Goal: Task Accomplishment & Management: Manage account settings

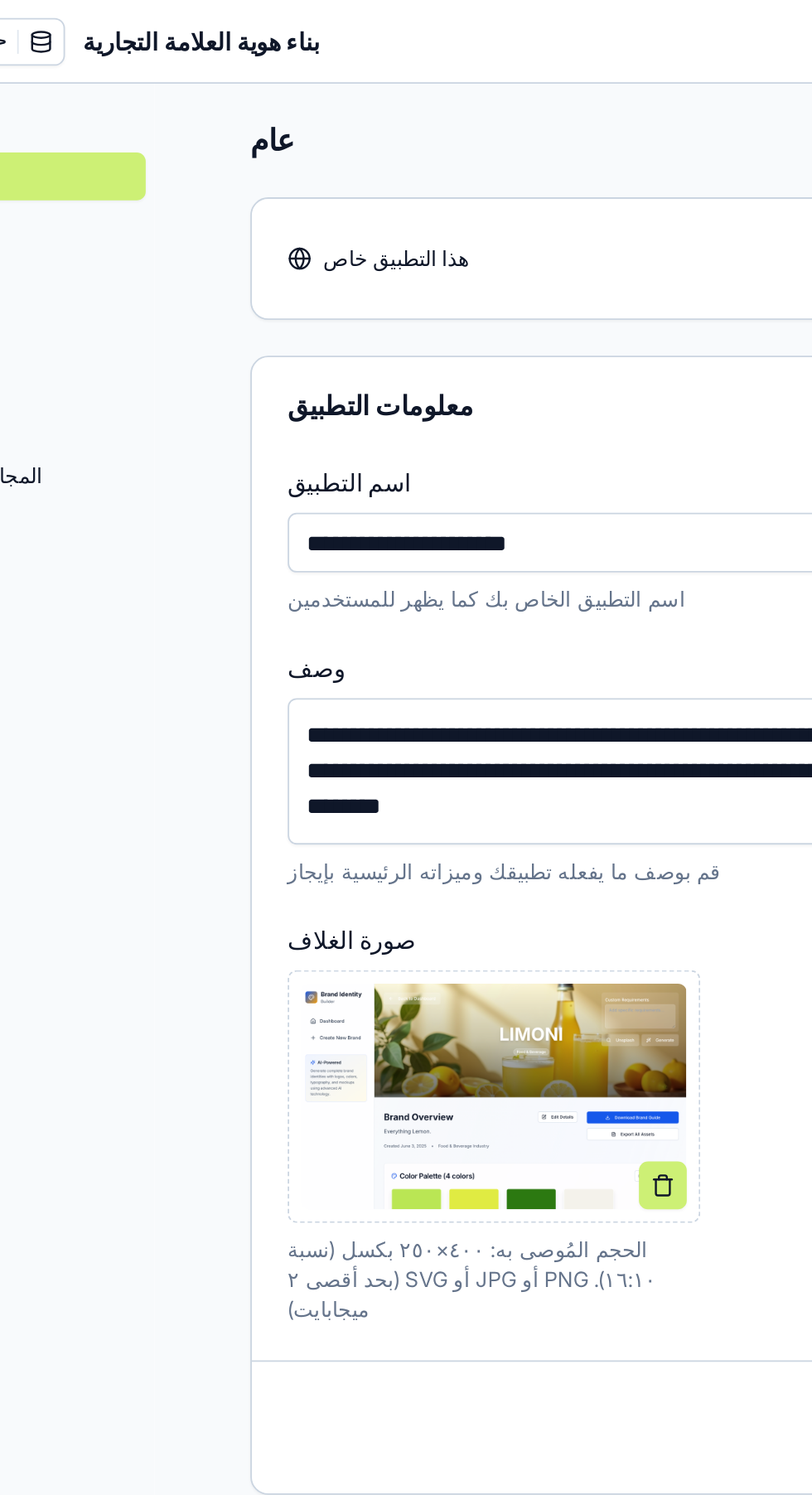
click at [453, 296] on input "**********" at bounding box center [465, 301] width 348 height 33
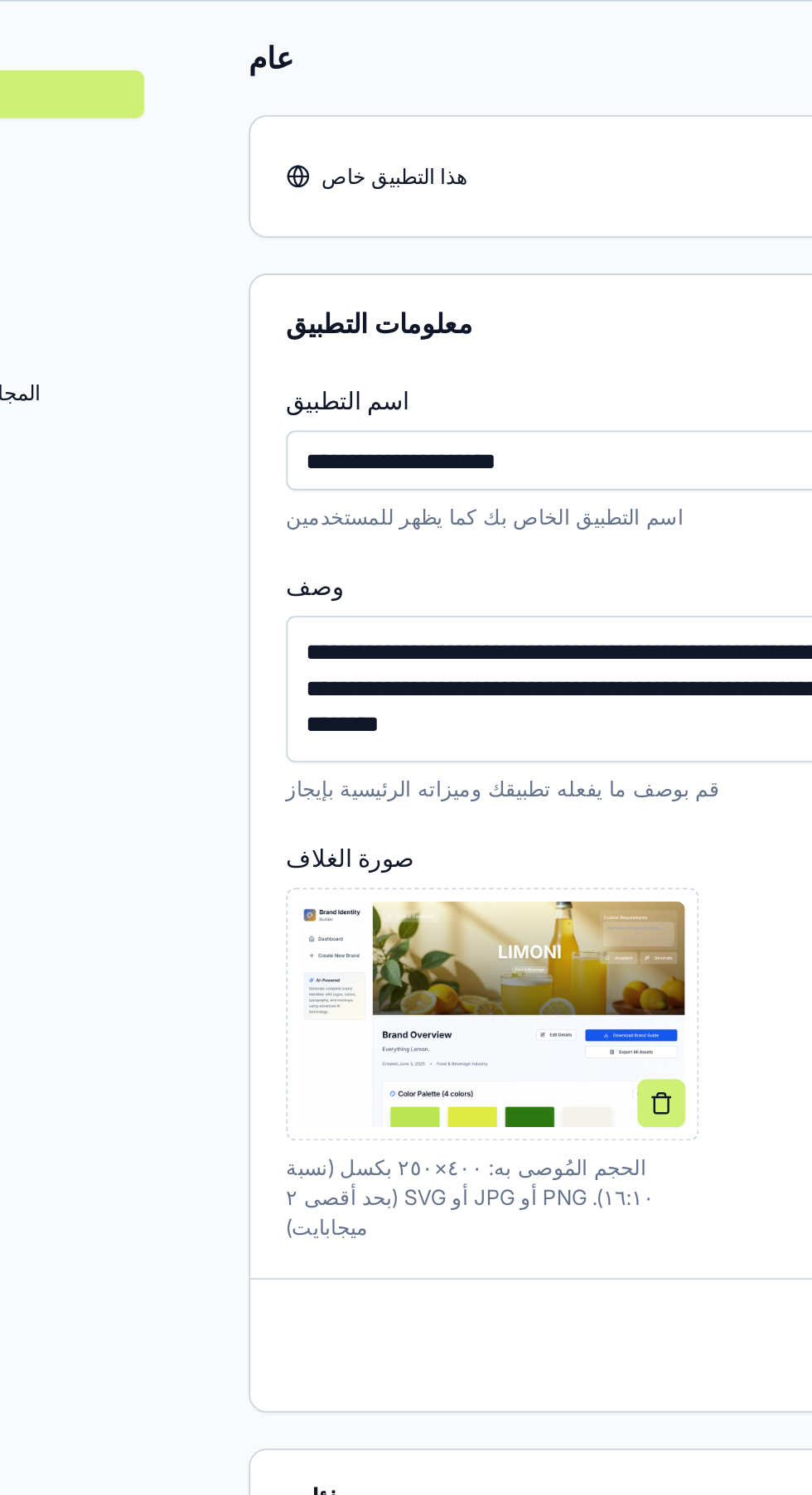
click at [292, 297] on input "**********" at bounding box center [465, 301] width 348 height 33
click at [292, 303] on input "**********" at bounding box center [465, 301] width 348 height 33
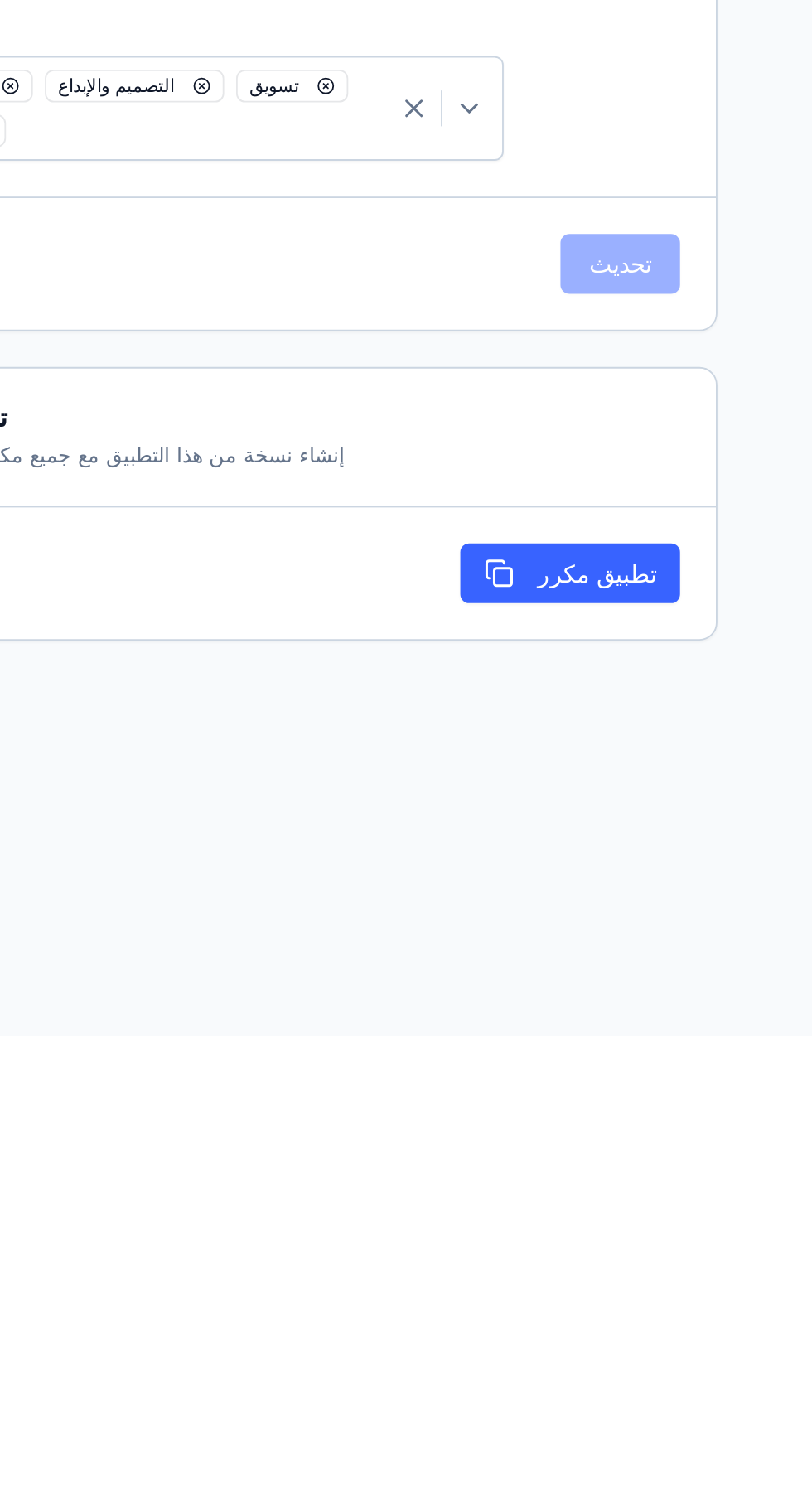
type input "**********"
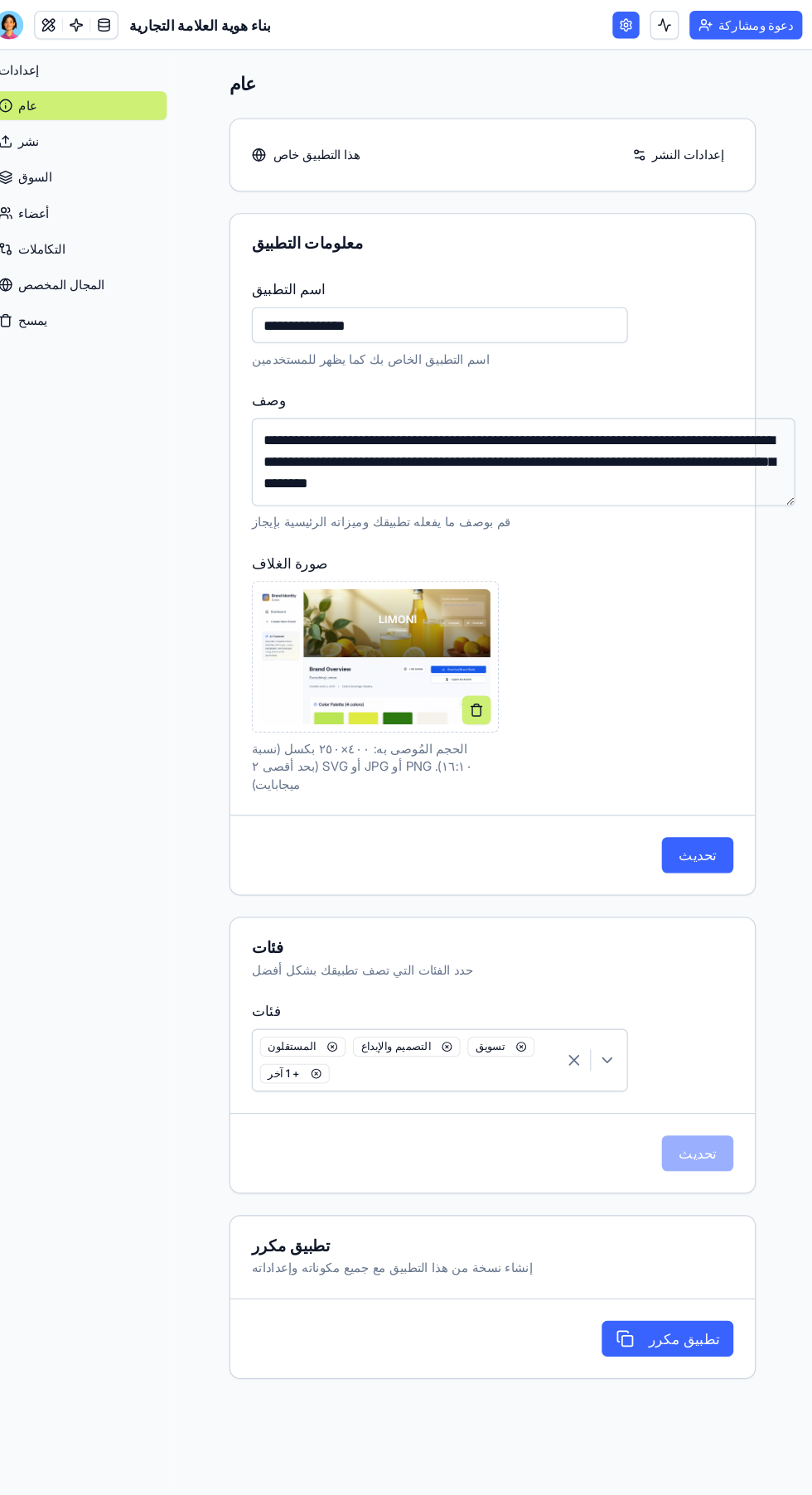
click at [702, 783] on font "تحديث" at bounding box center [705, 791] width 35 height 17
click at [84, 134] on font "نشر" at bounding box center [86, 131] width 19 height 14
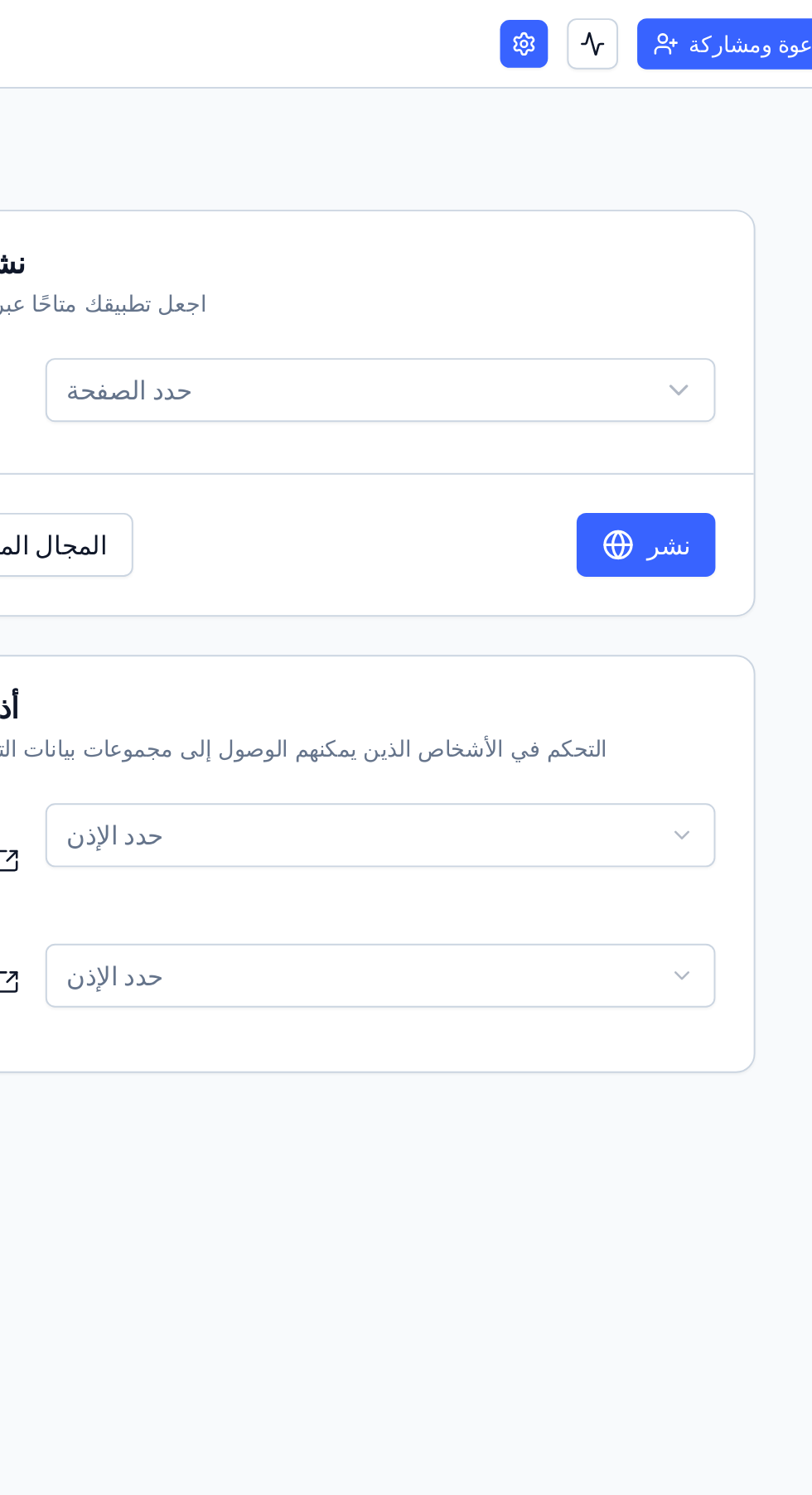
click at [651, 27] on link at bounding box center [639, 23] width 25 height 25
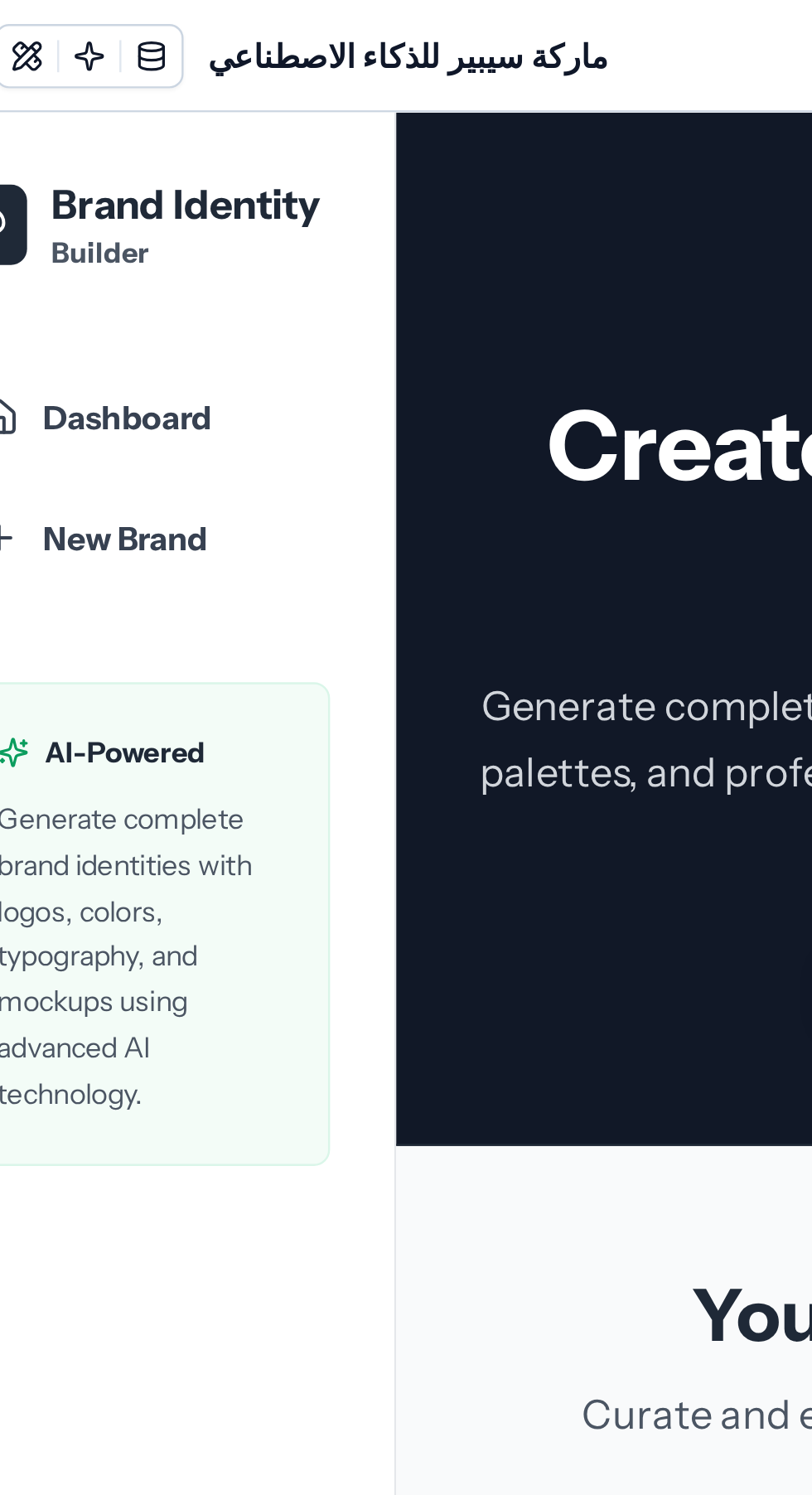
click at [283, 17] on font "ماركة سيبير للذكاء الاصطناعي" at bounding box center [262, 22] width 166 height 17
click at [296, 35] on div "ماركة سيبير للذكاء الاصطناعي" at bounding box center [200, 22] width 290 height 26
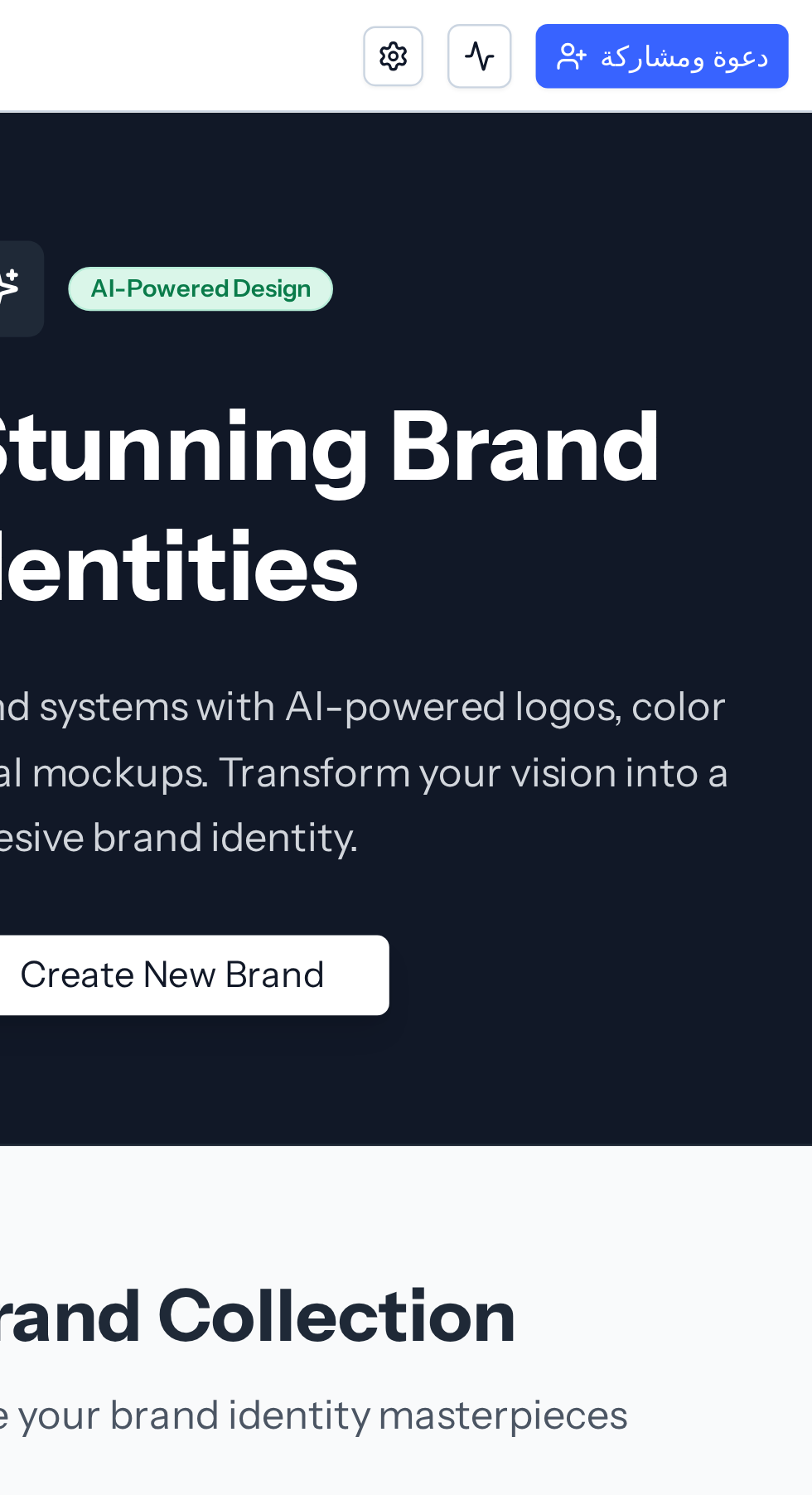
click at [687, 25] on button at bounding box center [674, 22] width 26 height 26
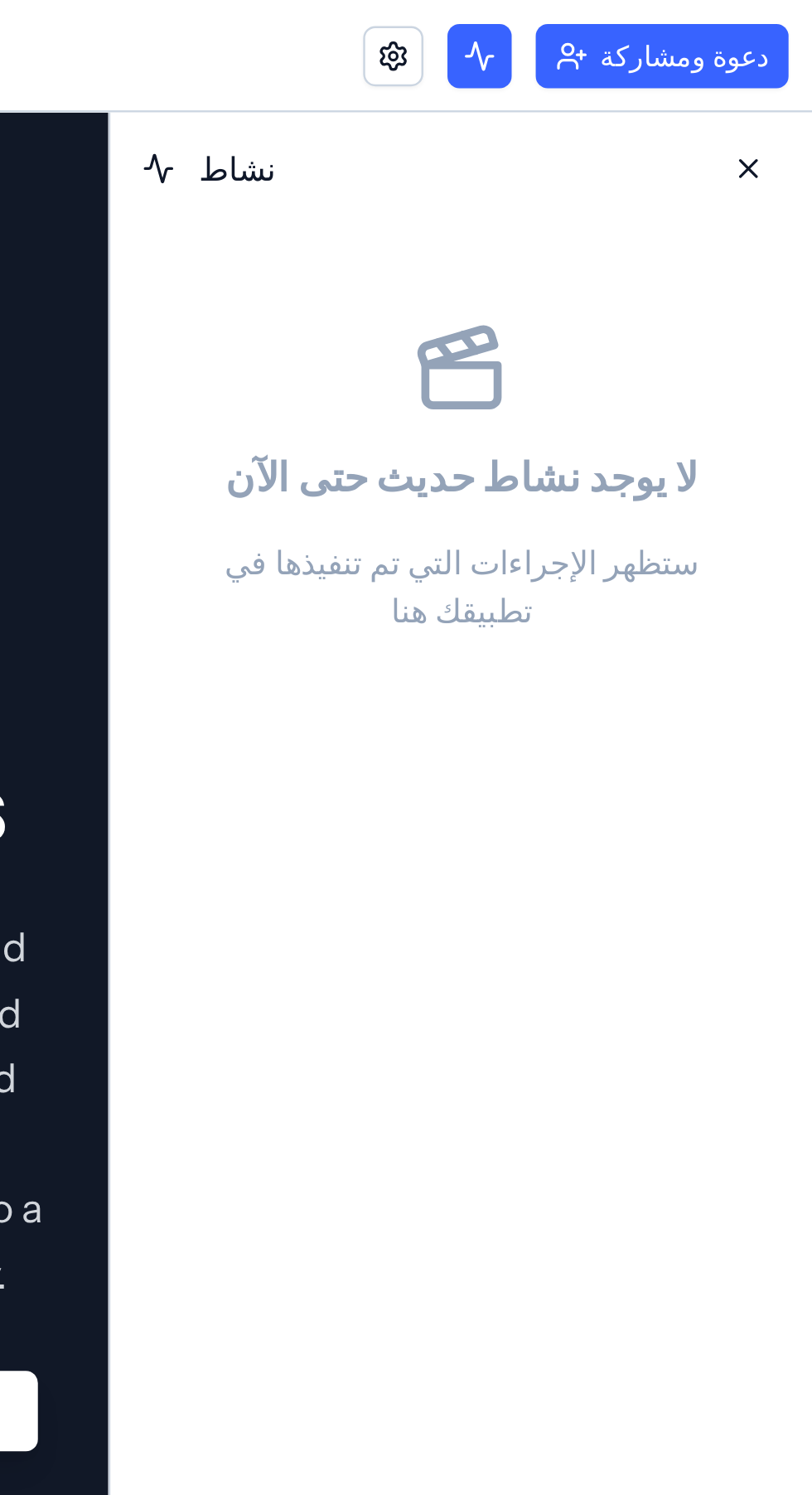
click at [792, 70] on button at bounding box center [785, 69] width 26 height 26
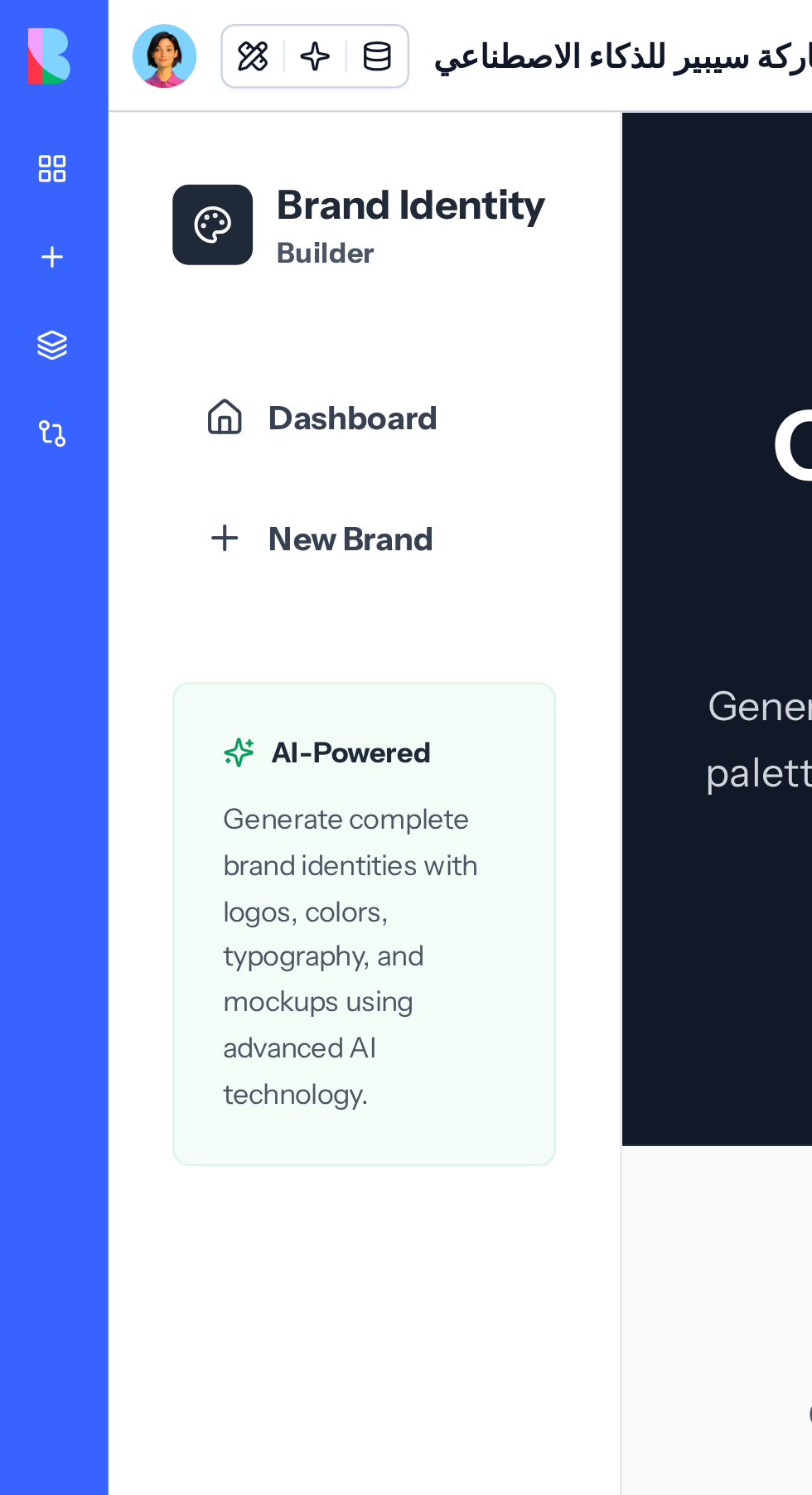
click at [203, 174] on p "Builder" at bounding box center [233, 169] width 111 height 17
click at [230, 154] on h1 "Brand Identity" at bounding box center [233, 150] width 111 height 23
click at [257, 25] on font "ماركة سيبير للذكاء الاصطناعي" at bounding box center [262, 22] width 166 height 17
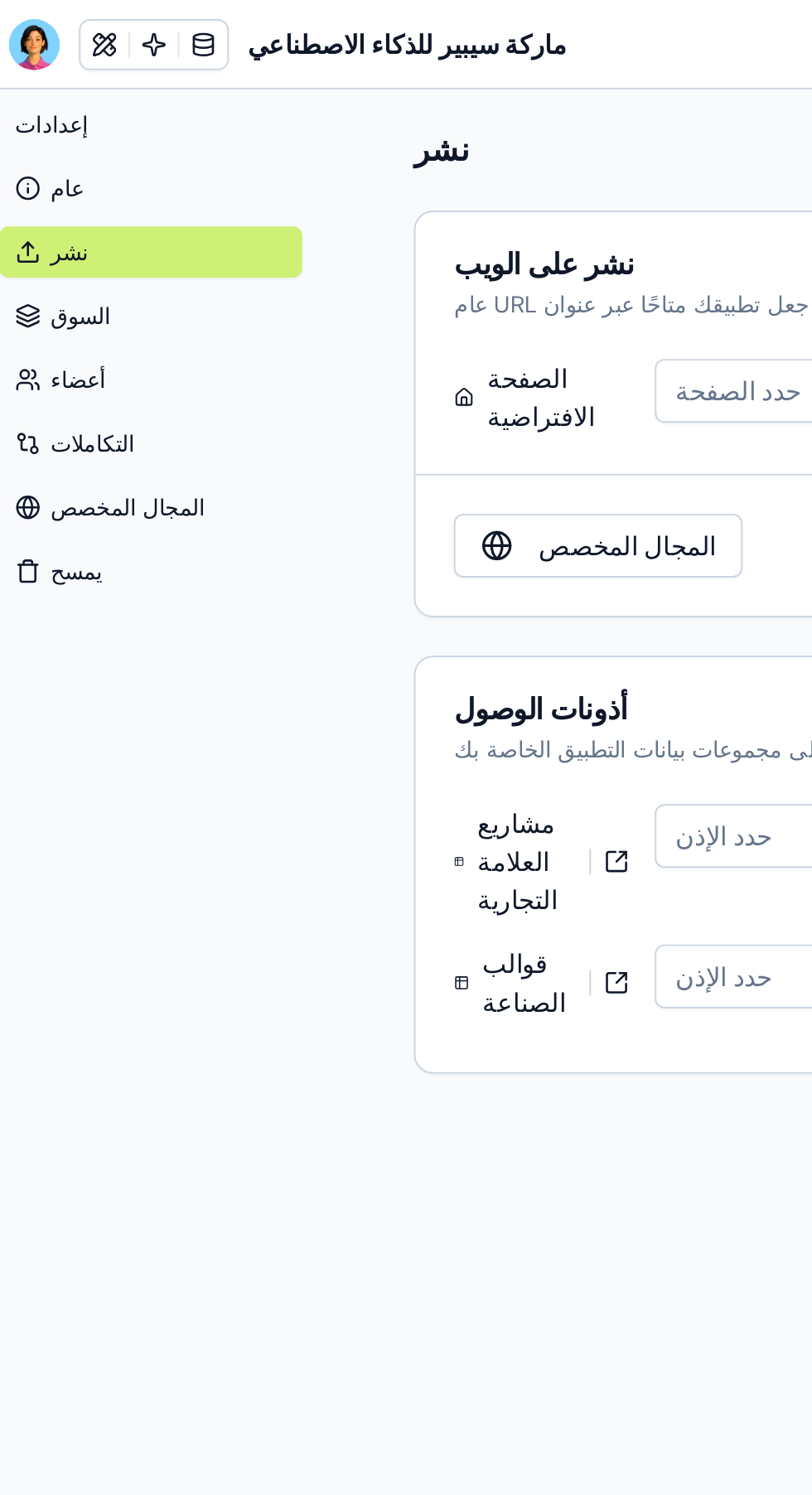
click at [285, 25] on font "ماركة سيبير للذكاء الاصطناعي" at bounding box center [262, 22] width 166 height 17
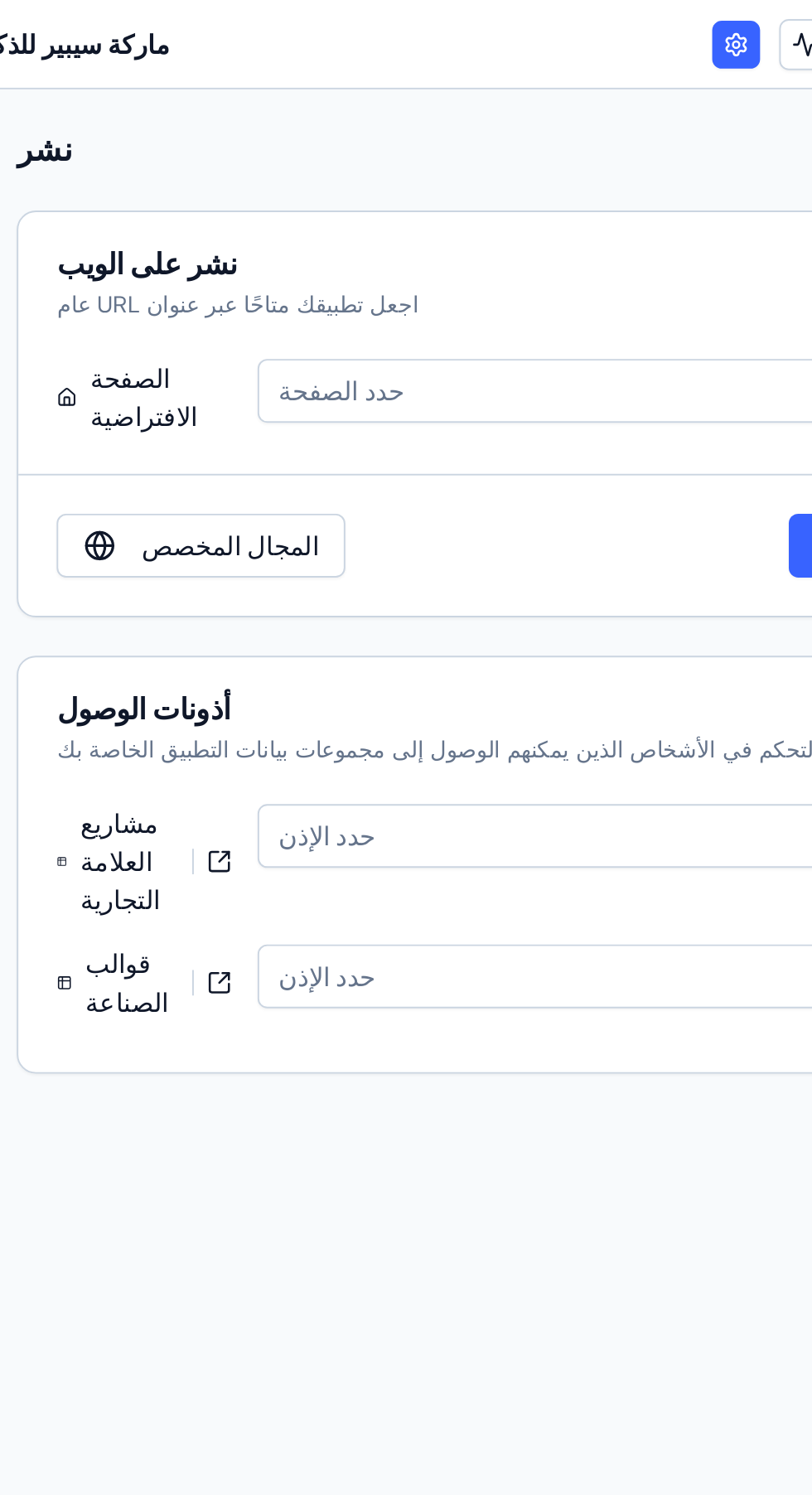
click at [651, 22] on link at bounding box center [639, 23] width 25 height 25
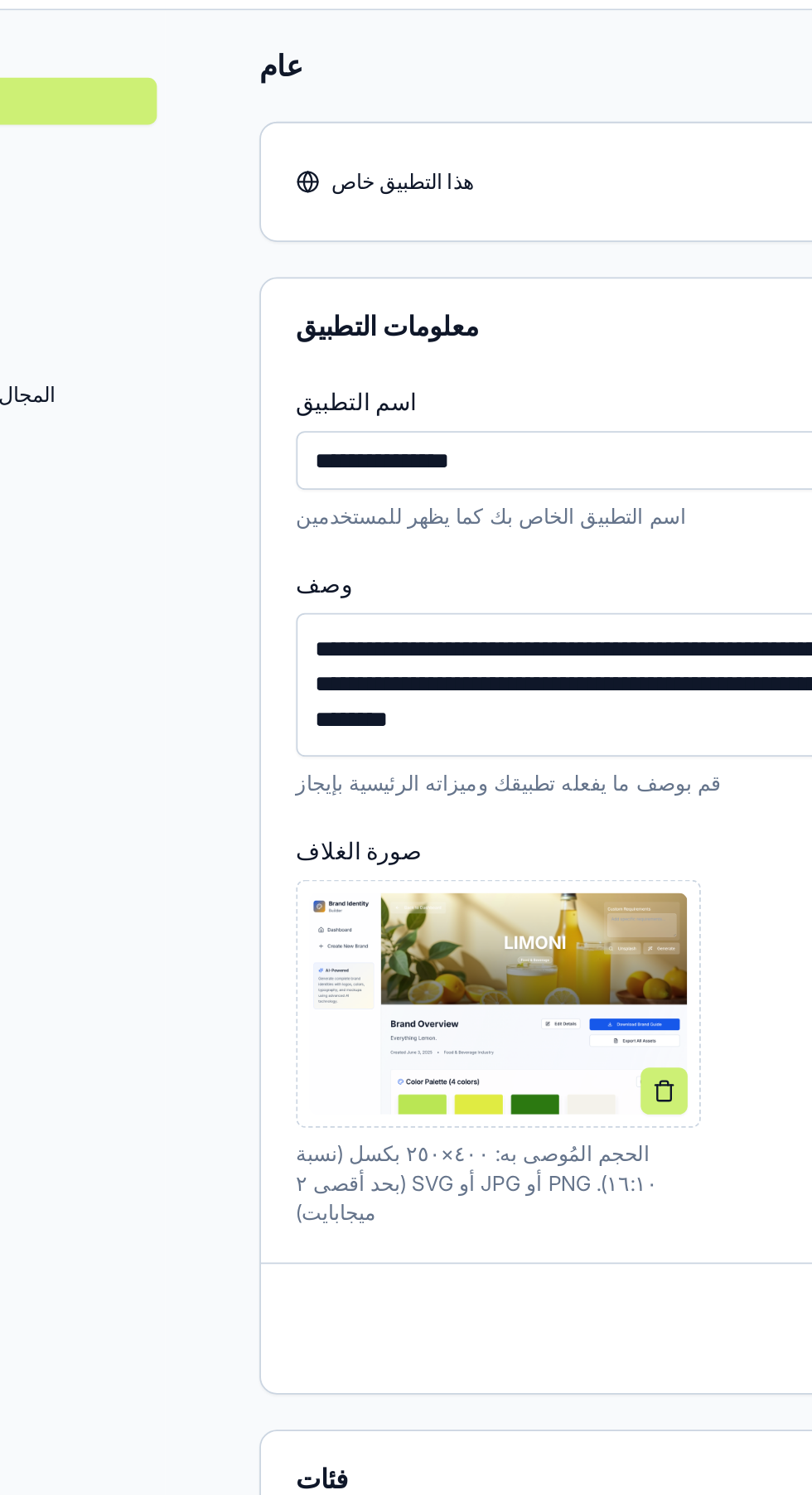
click at [305, 303] on input "**********" at bounding box center [465, 301] width 348 height 33
click at [360, 309] on input "**********" at bounding box center [465, 301] width 348 height 33
type input "*"
click at [292, 295] on input "**********" at bounding box center [465, 301] width 348 height 33
click at [292, 301] on input "**********" at bounding box center [465, 301] width 348 height 33
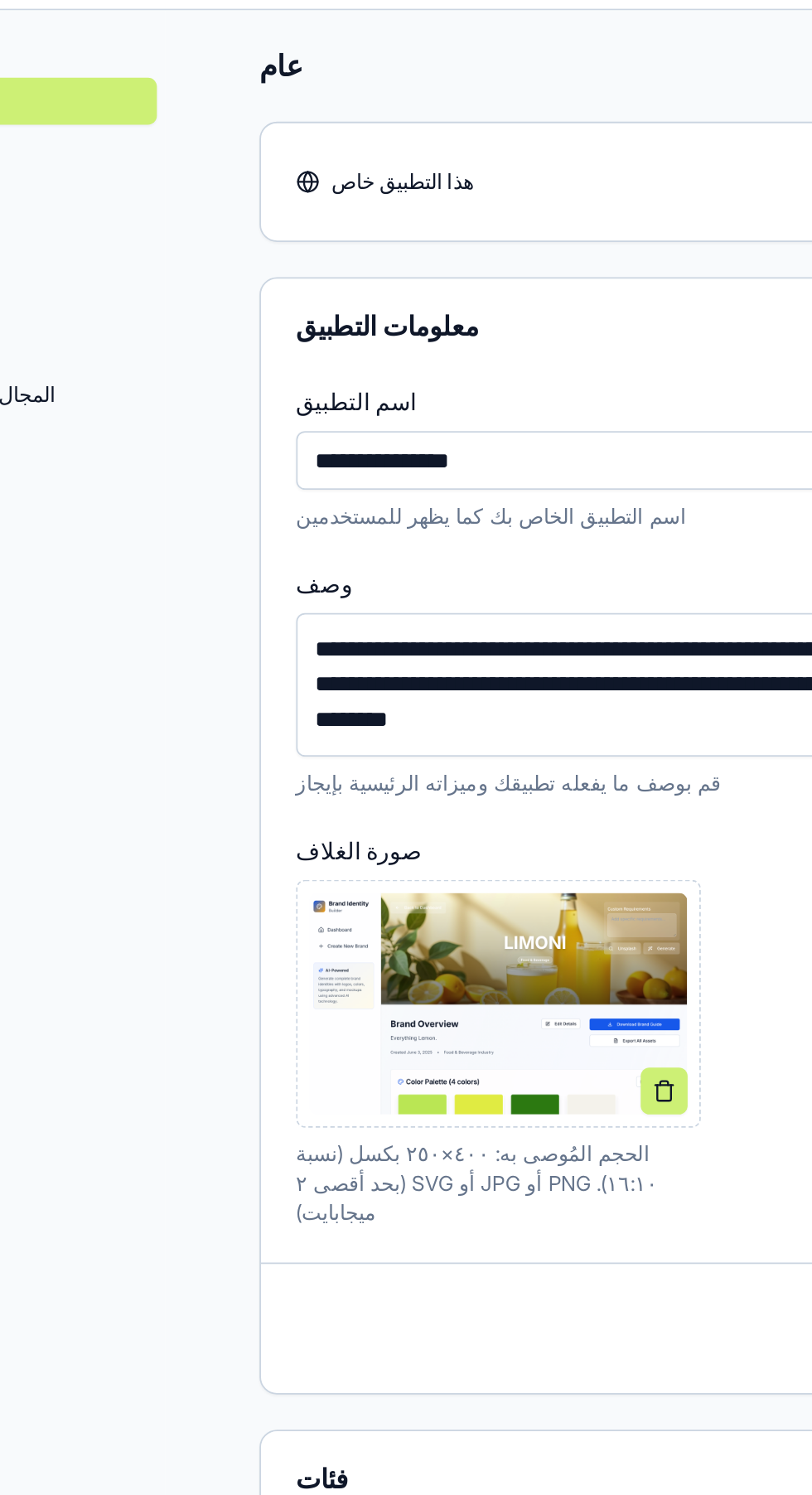
click at [292, 301] on input "**********" at bounding box center [465, 301] width 348 height 33
click at [292, 297] on input "**********" at bounding box center [465, 301] width 348 height 33
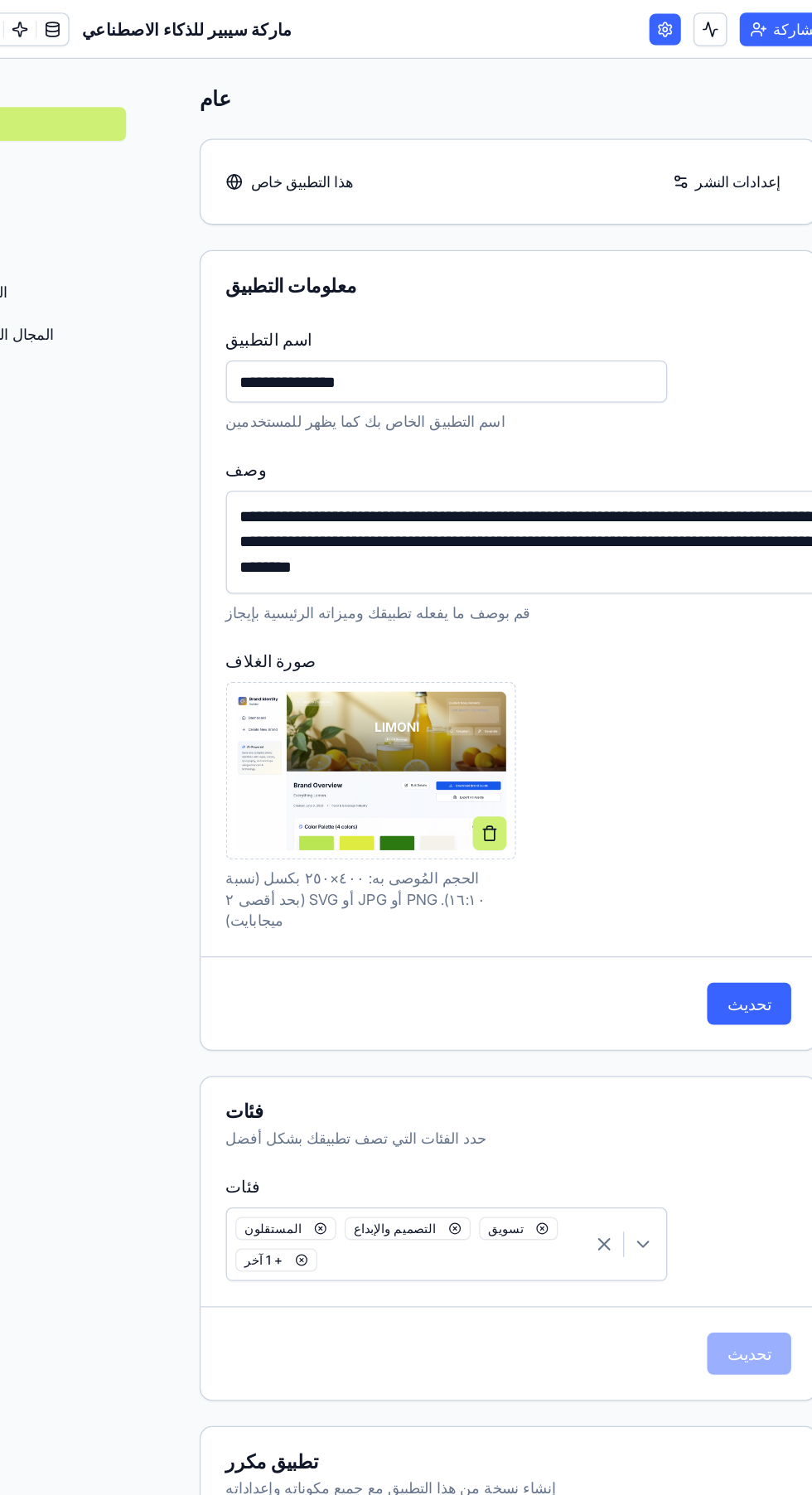
type input "**********"
click at [708, 783] on font "تحديث" at bounding box center [705, 791] width 35 height 17
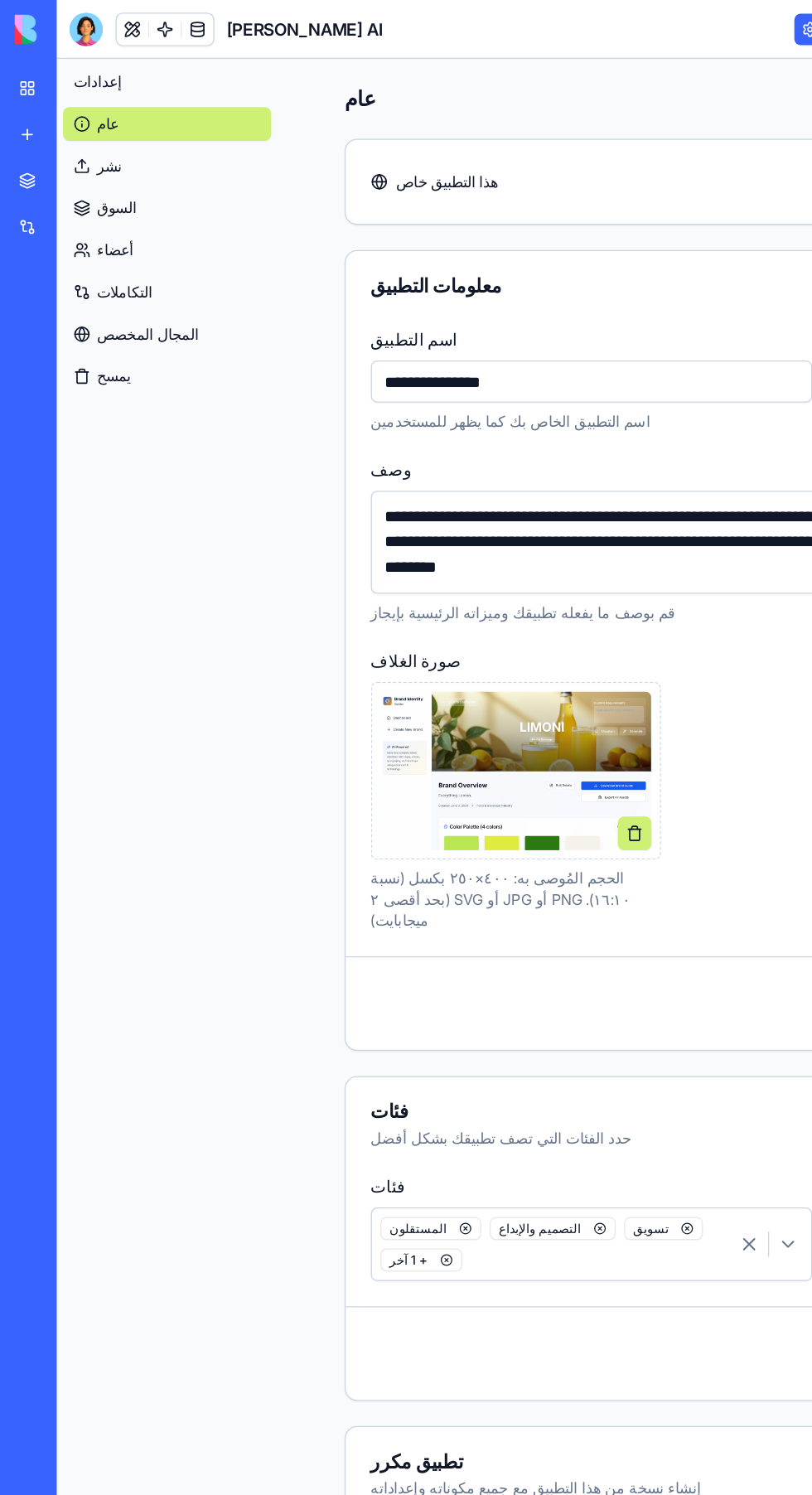
click at [82, 130] on font "نشر" at bounding box center [86, 131] width 19 height 14
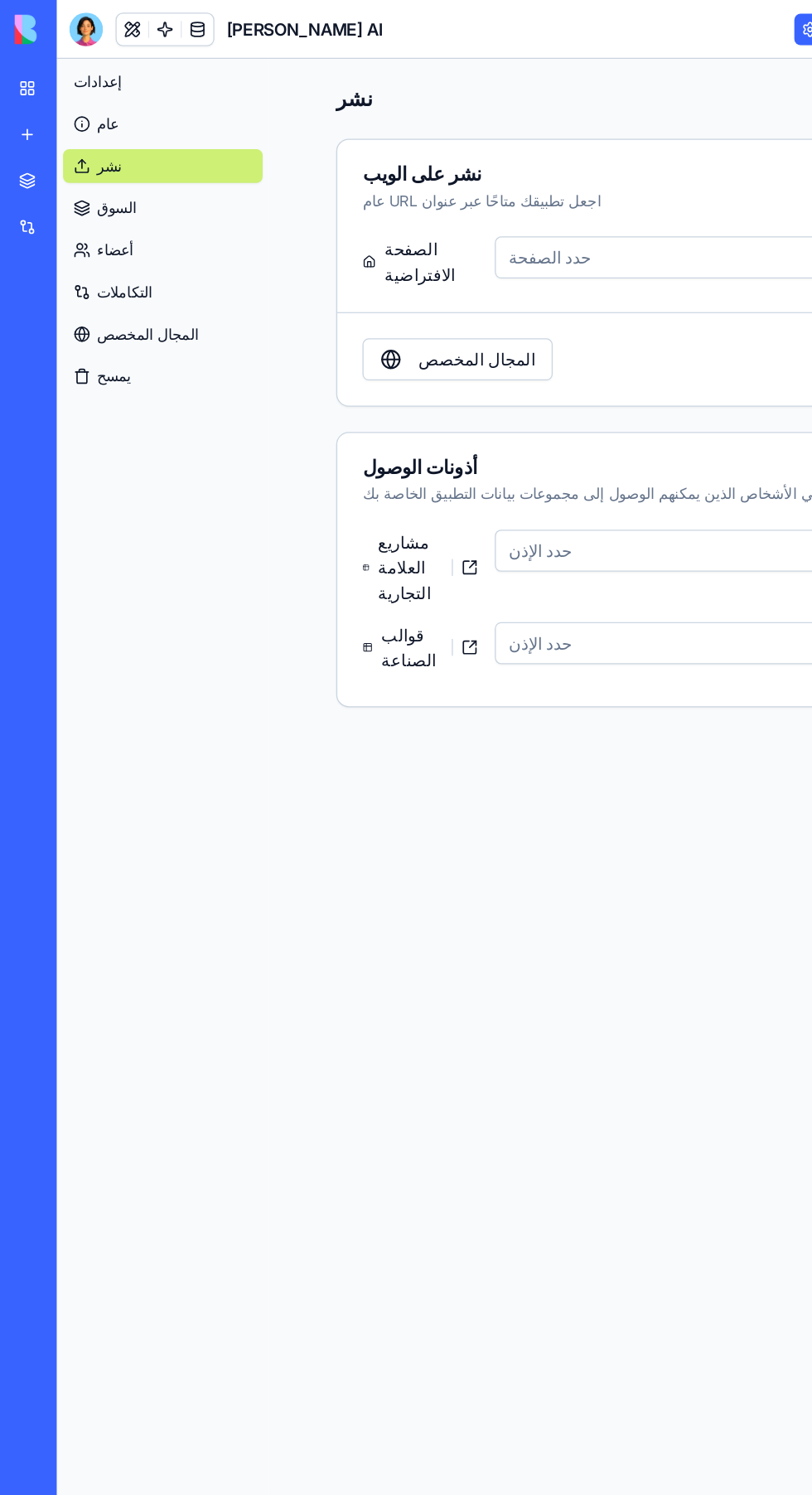
click at [96, 94] on link "عام" at bounding box center [129, 97] width 158 height 26
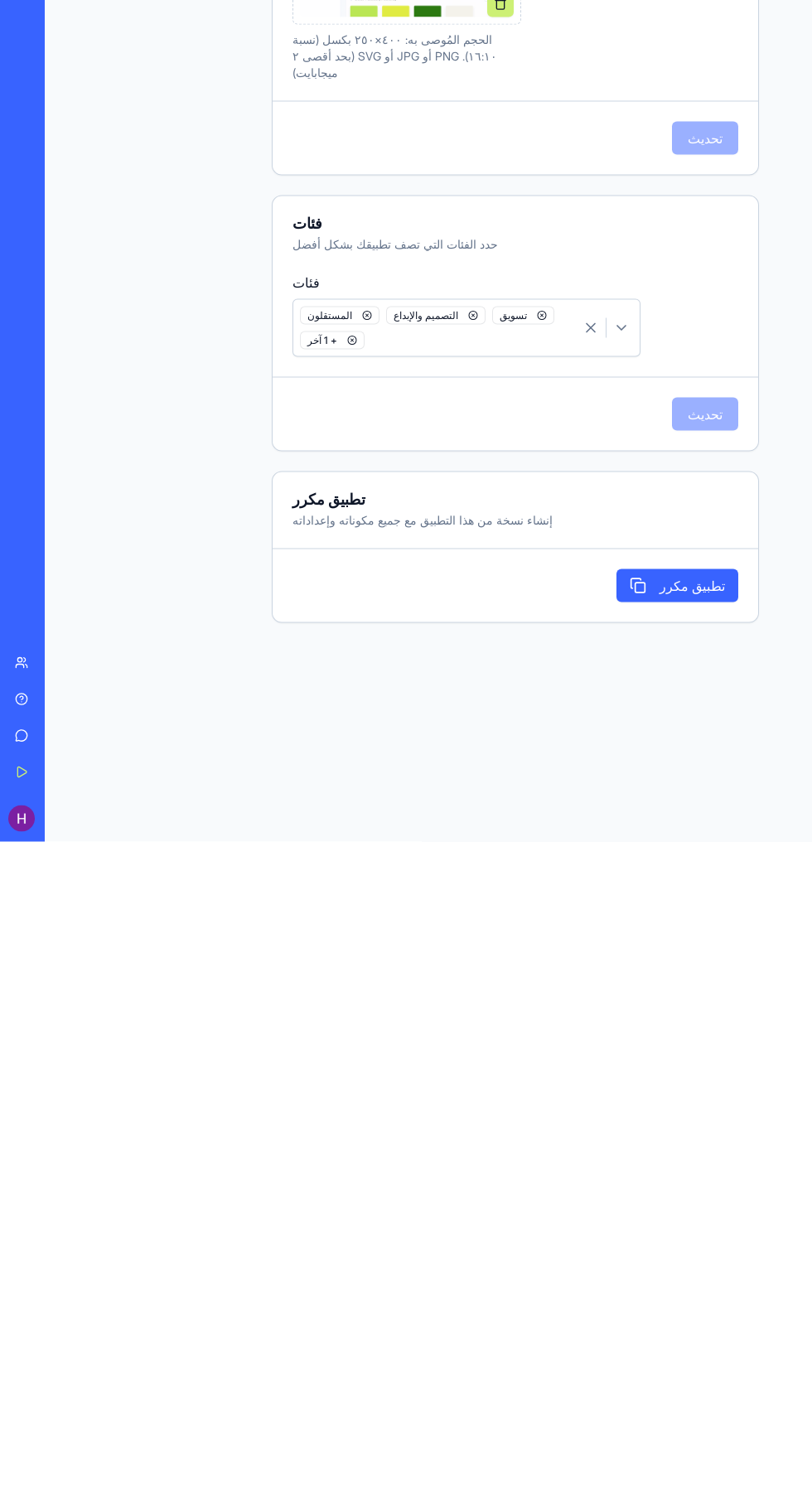
click at [701, 1231] on font "تطبيق مكرر" at bounding box center [691, 1239] width 65 height 17
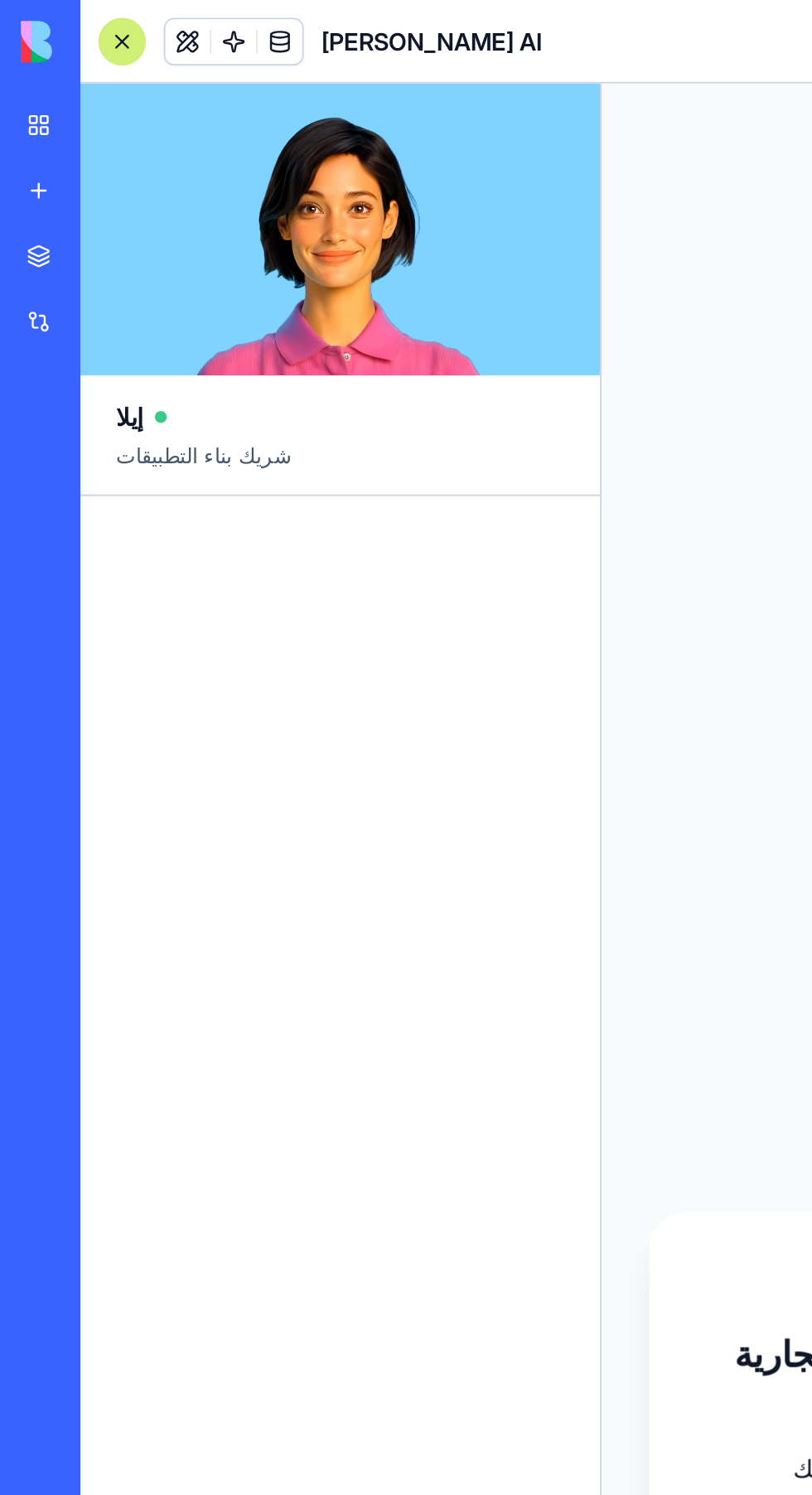
click at [258, 169] on video at bounding box center [189, 128] width 289 height 163
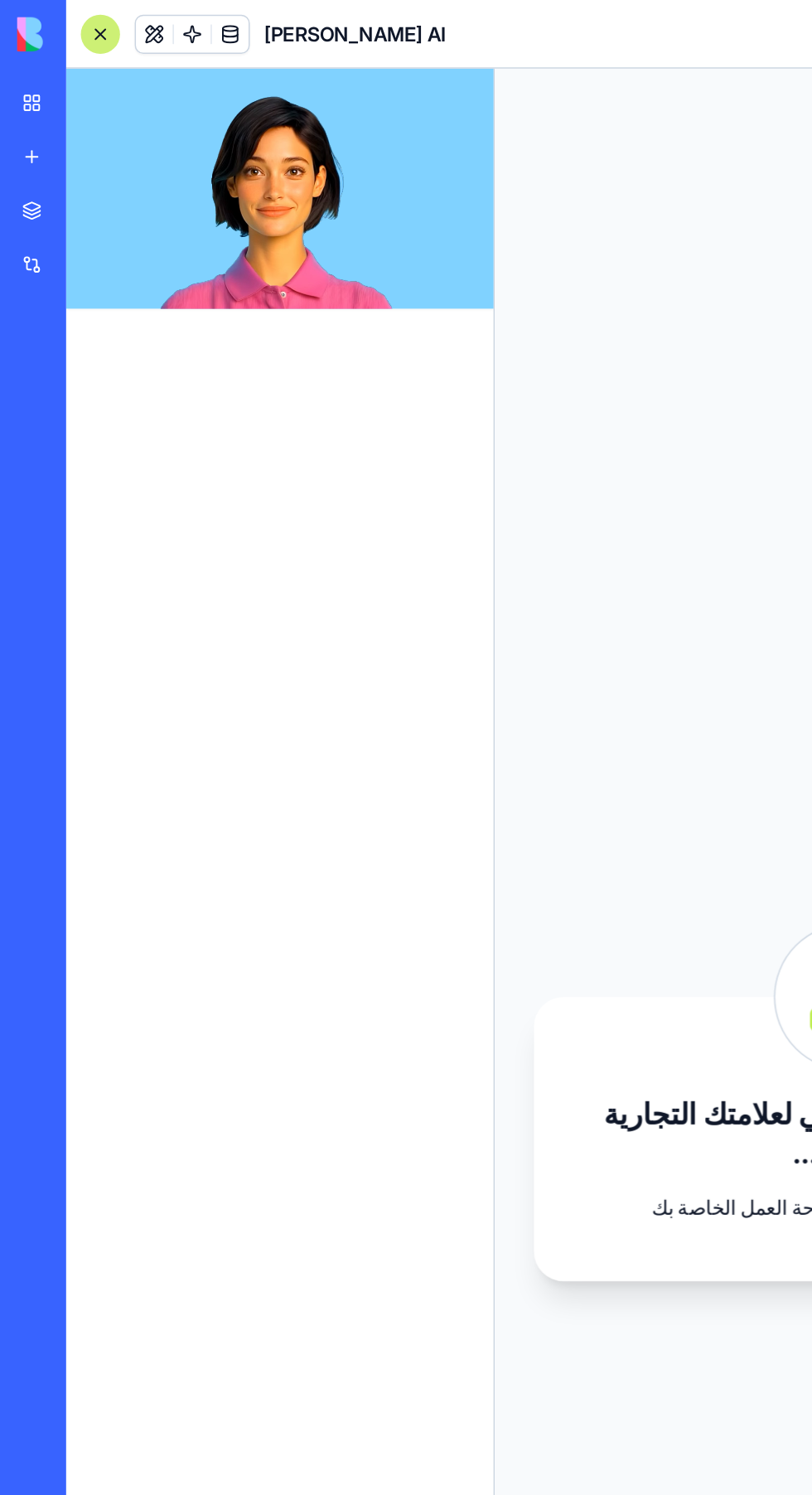
click at [243, 303] on div at bounding box center [189, 809] width 289 height 1202
click at [259, 153] on video at bounding box center [189, 128] width 289 height 163
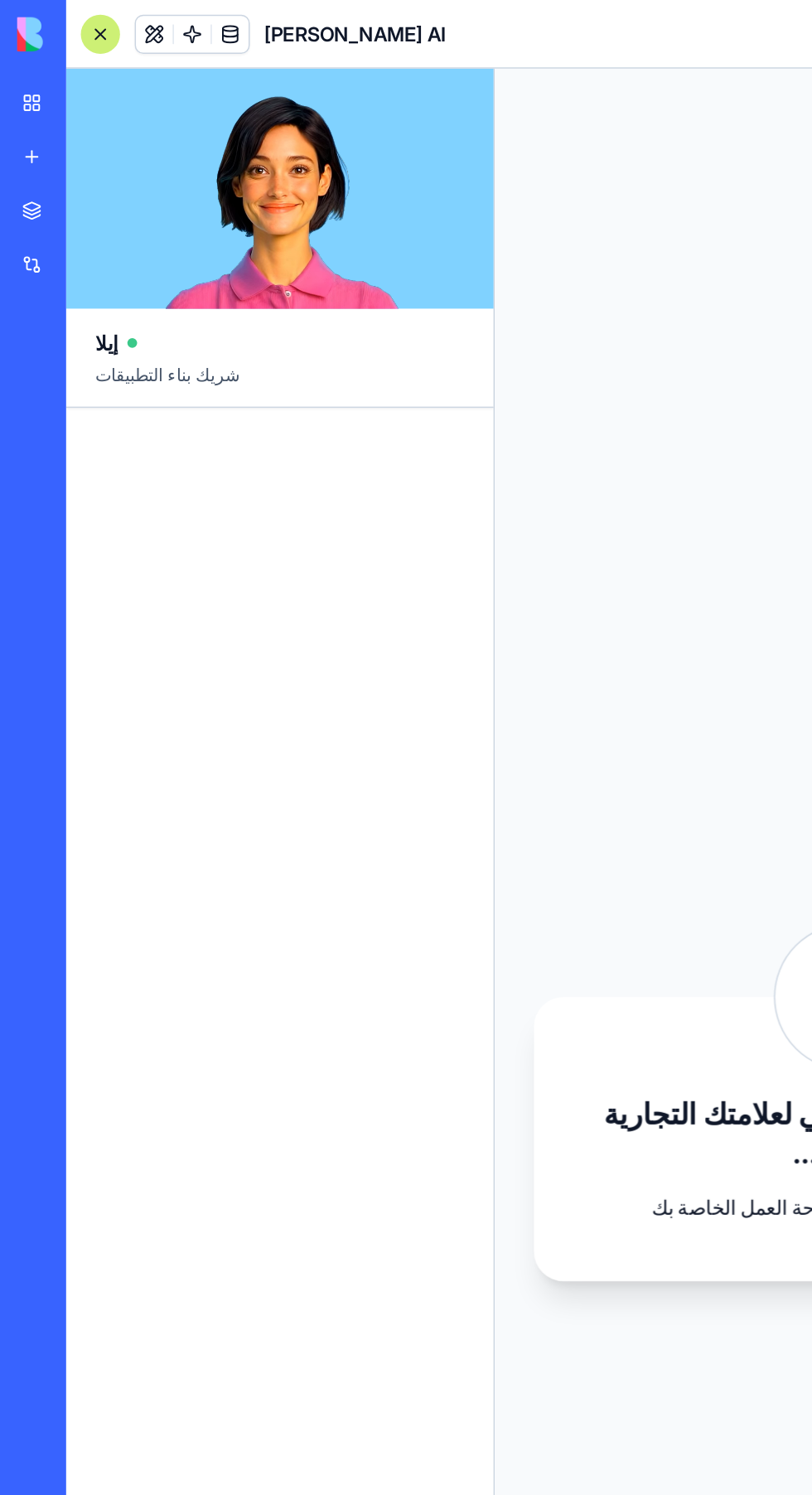
click at [264, 142] on video at bounding box center [189, 128] width 289 height 163
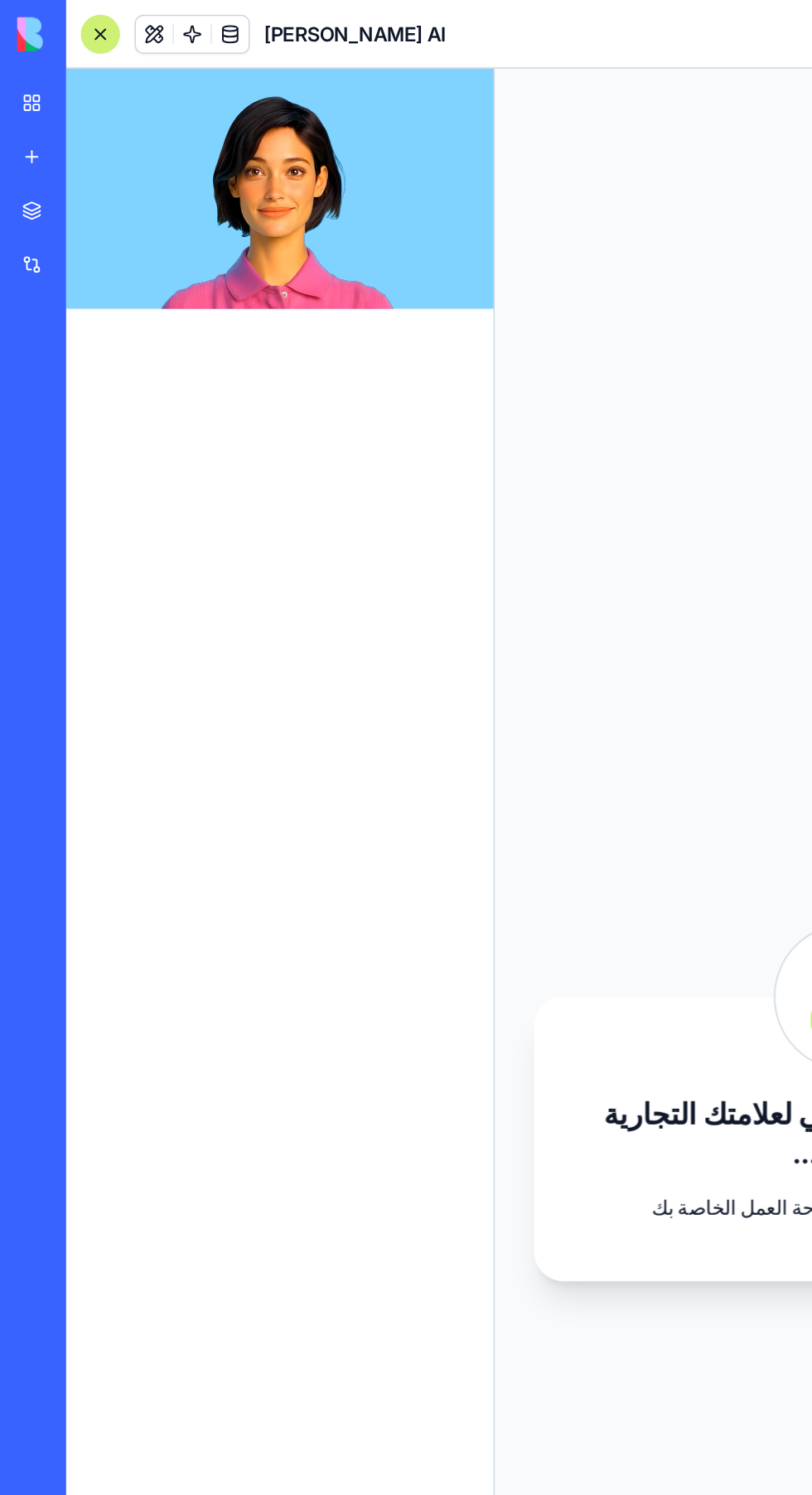
click at [259, 133] on video at bounding box center [189, 128] width 289 height 163
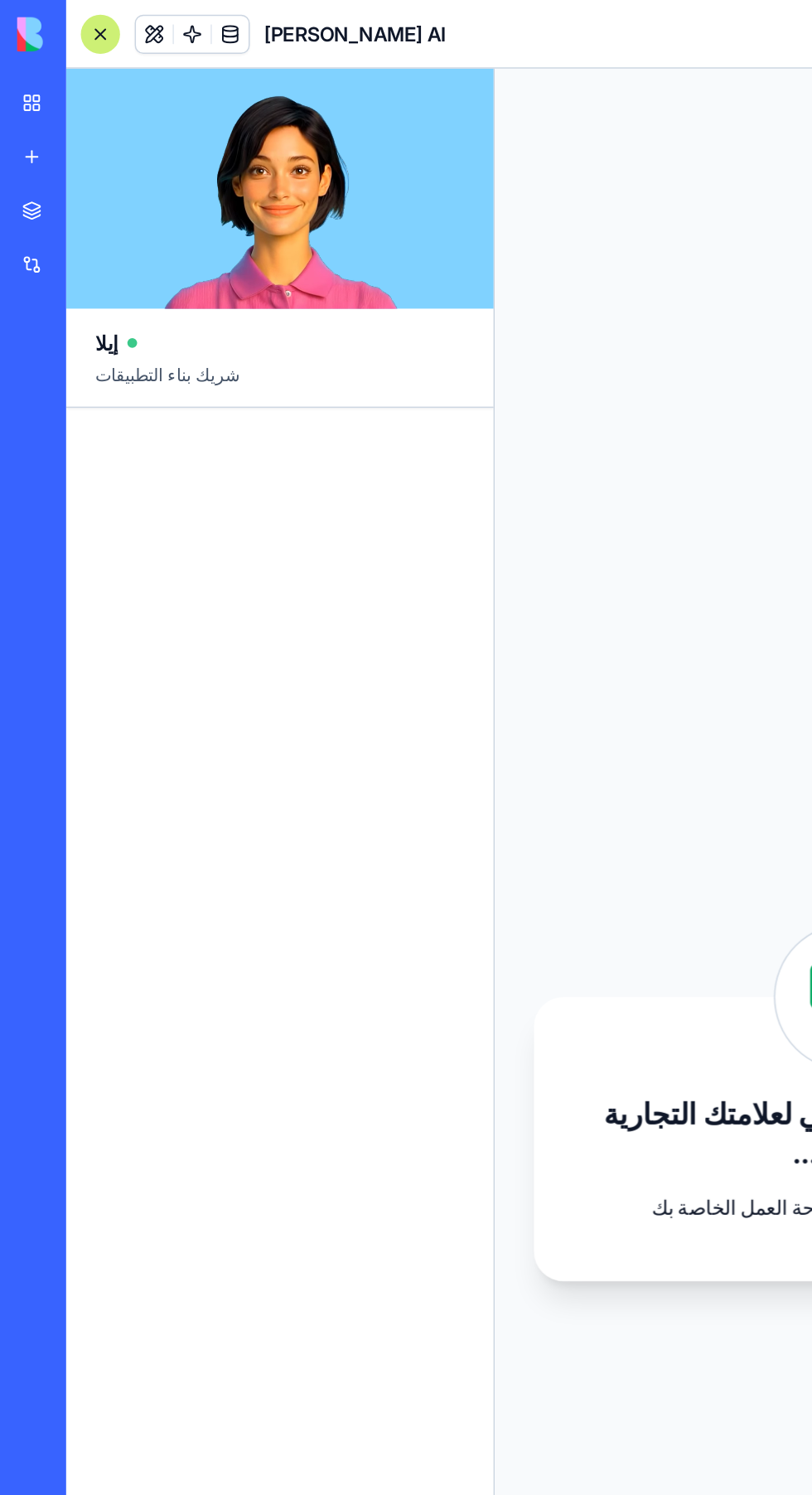
click at [221, 253] on span "شريك بناء التطبيقات" at bounding box center [189, 260] width 249 height 30
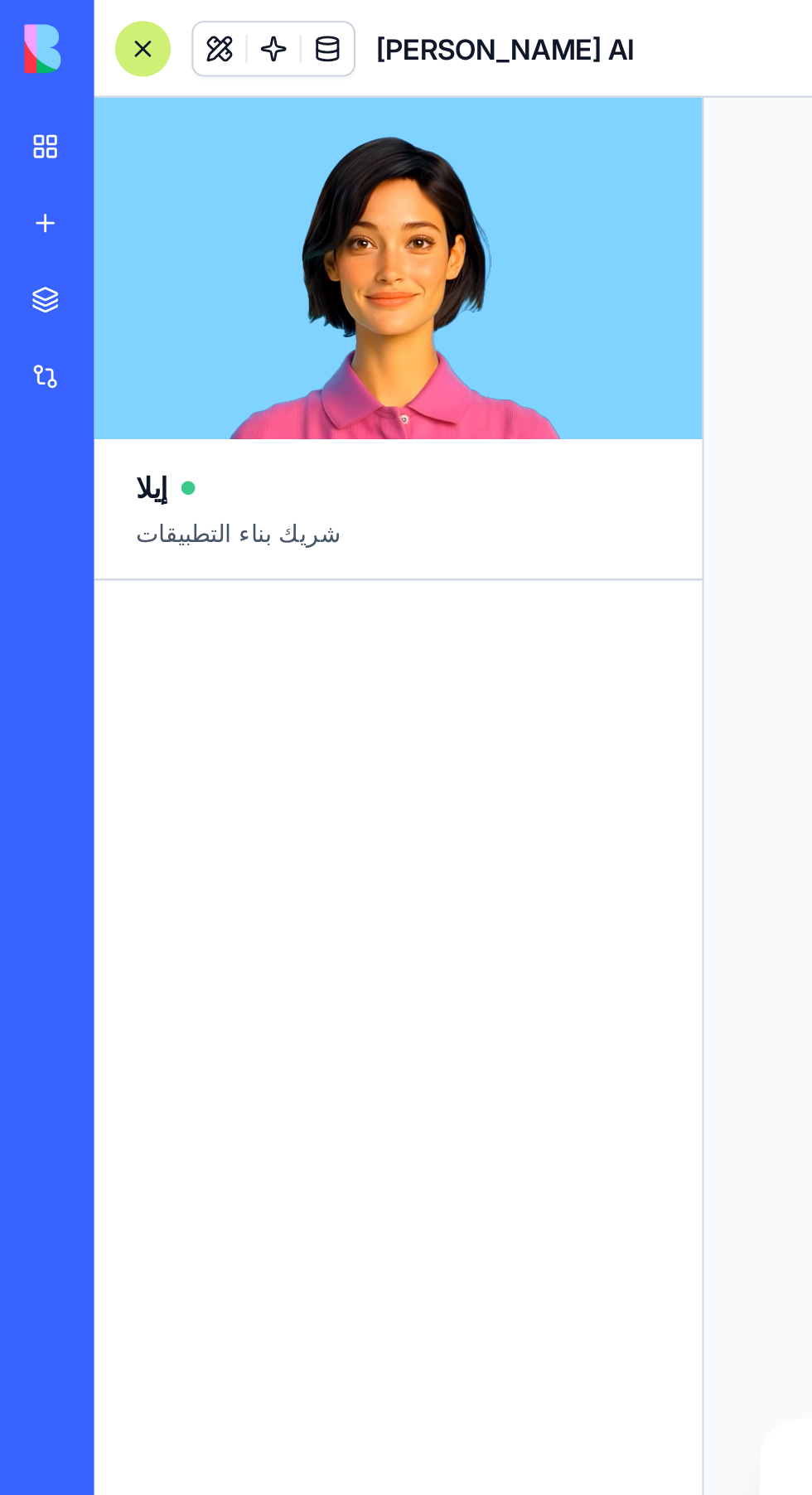
click at [20, 293] on div "السوق التكاملات مؤخرًا سيبير براند AI سيبير براند AI مولد شعار الذكاء الاصطناعي…" at bounding box center [22, 710] width 35 height 1170
click at [164, 20] on link at bounding box center [156, 23] width 25 height 25
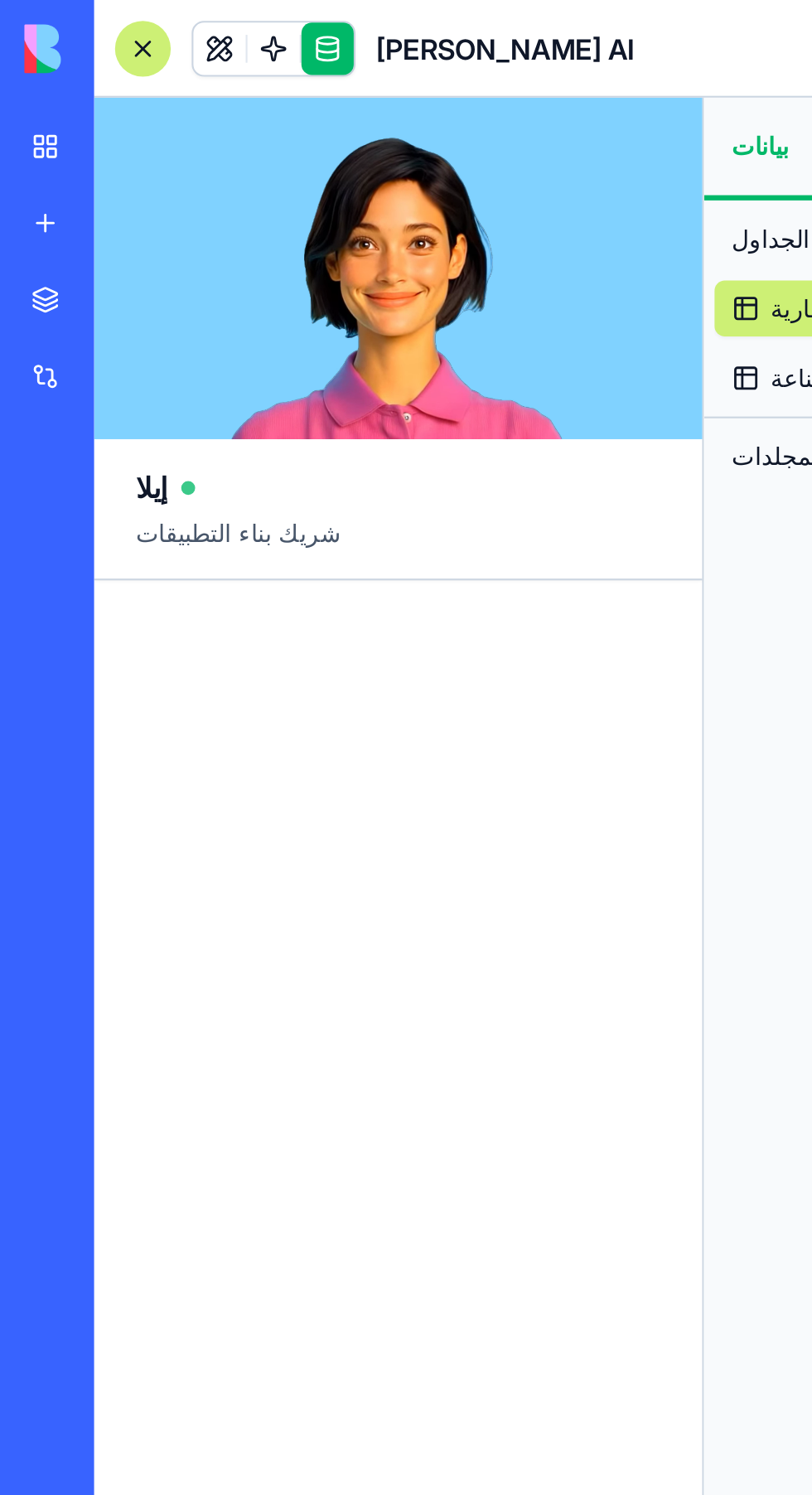
click at [136, 17] on link at bounding box center [130, 23] width 25 height 25
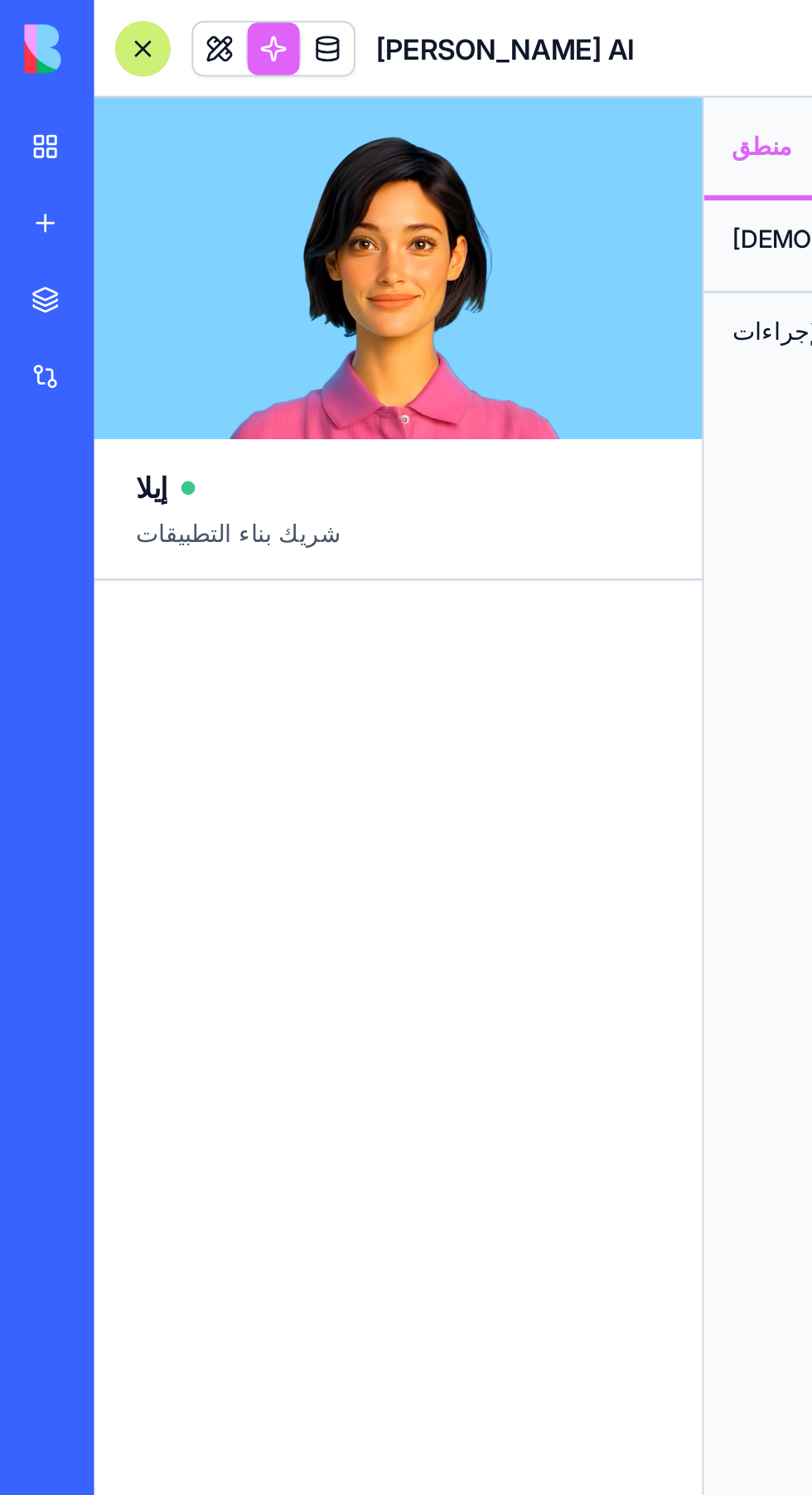
click at [166, 16] on link at bounding box center [156, 23] width 25 height 25
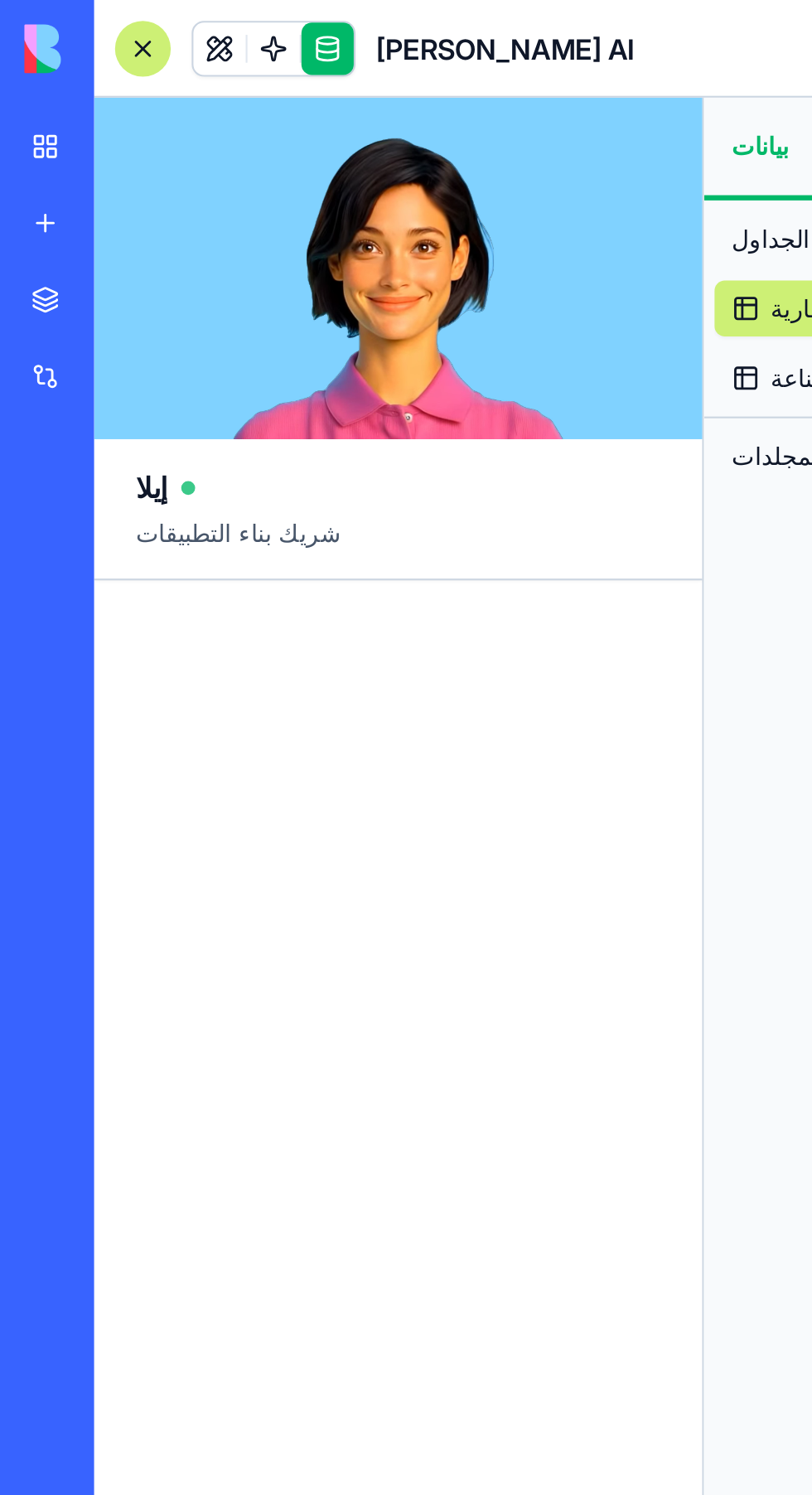
click at [96, 14] on link at bounding box center [104, 23] width 25 height 25
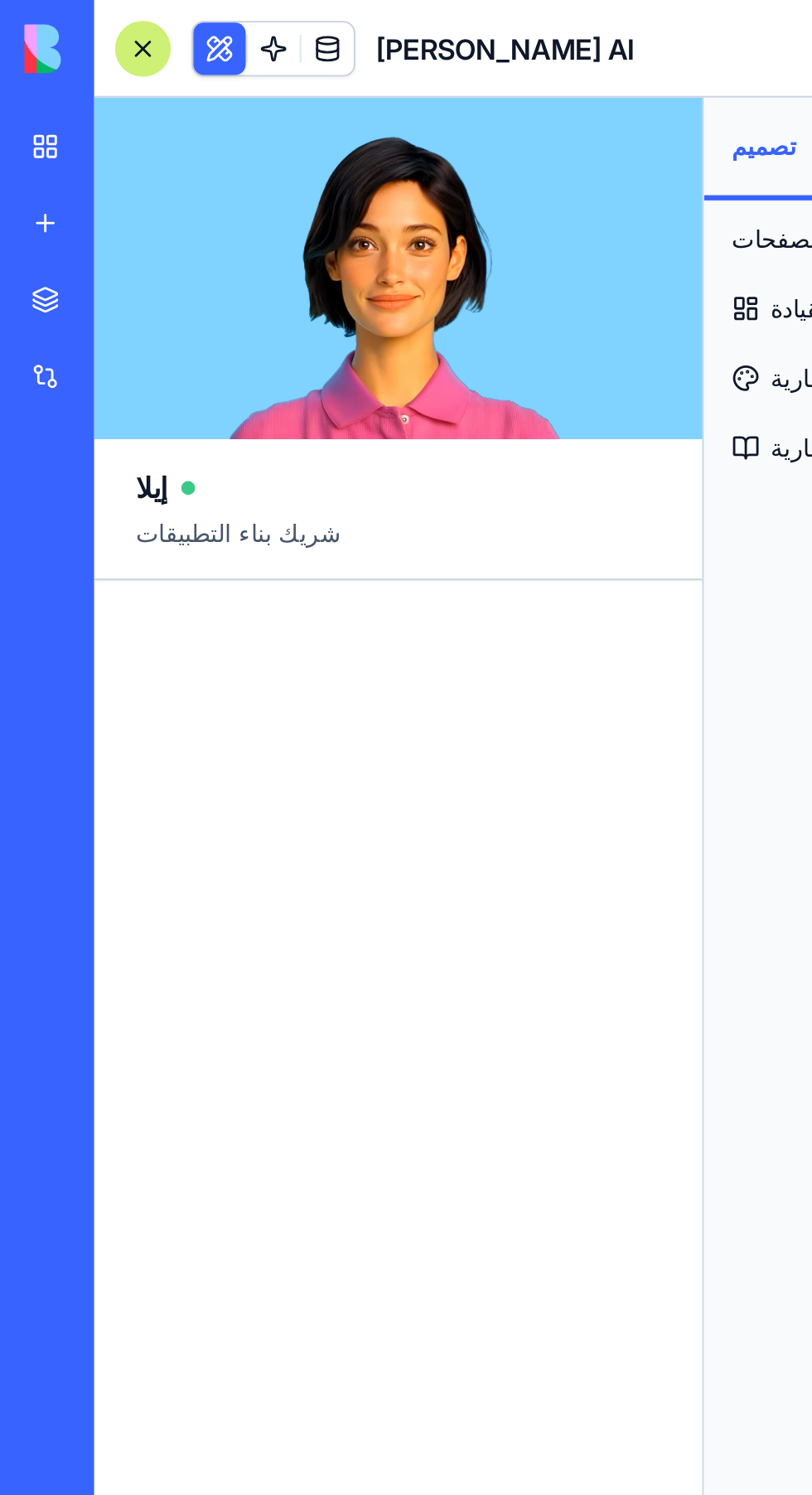
click at [278, 24] on header "سيبير براند AI دعوة ومشاركة" at bounding box center [428, 23] width 767 height 47
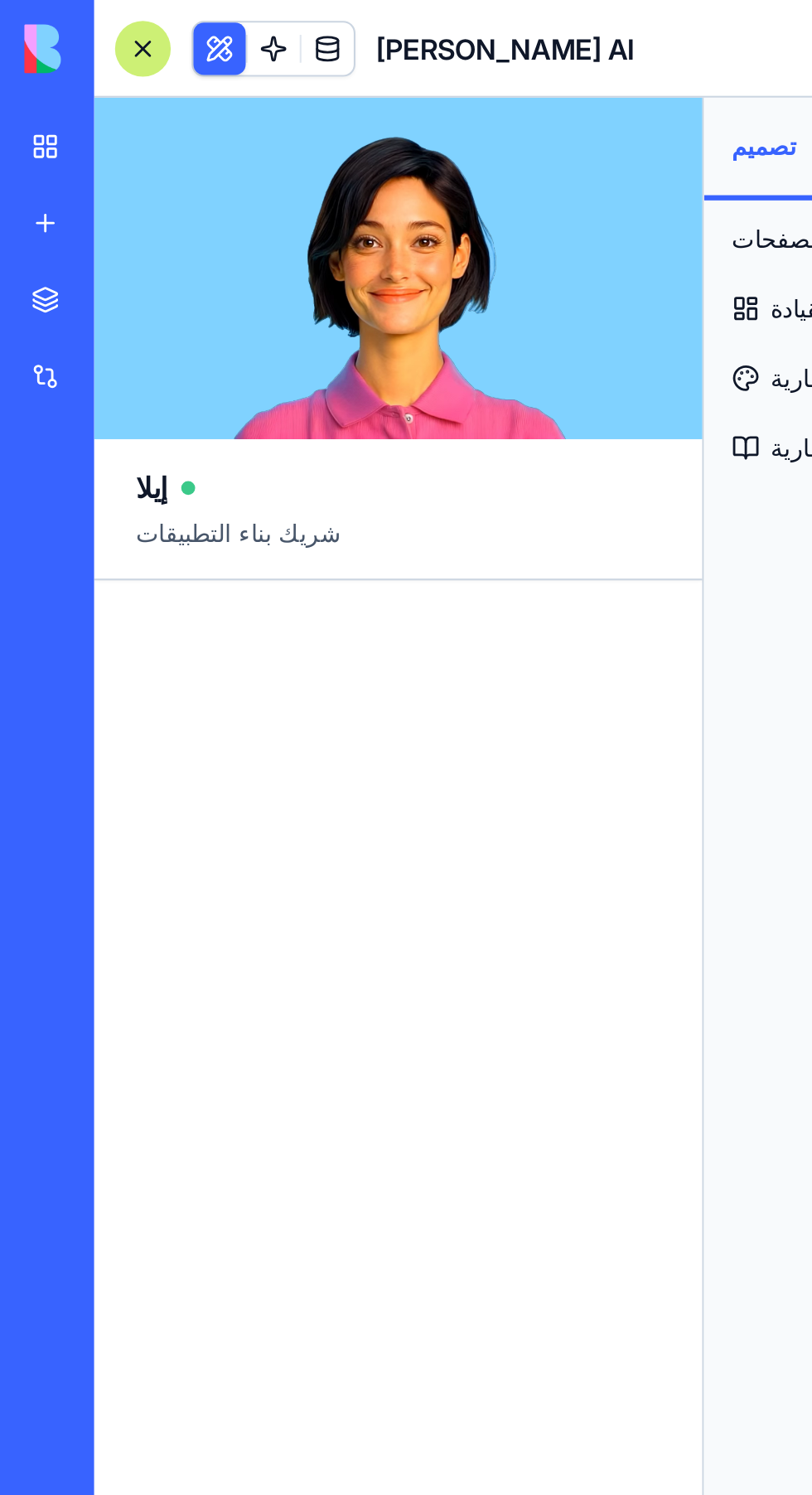
click at [207, 413] on div at bounding box center [189, 842] width 289 height 1135
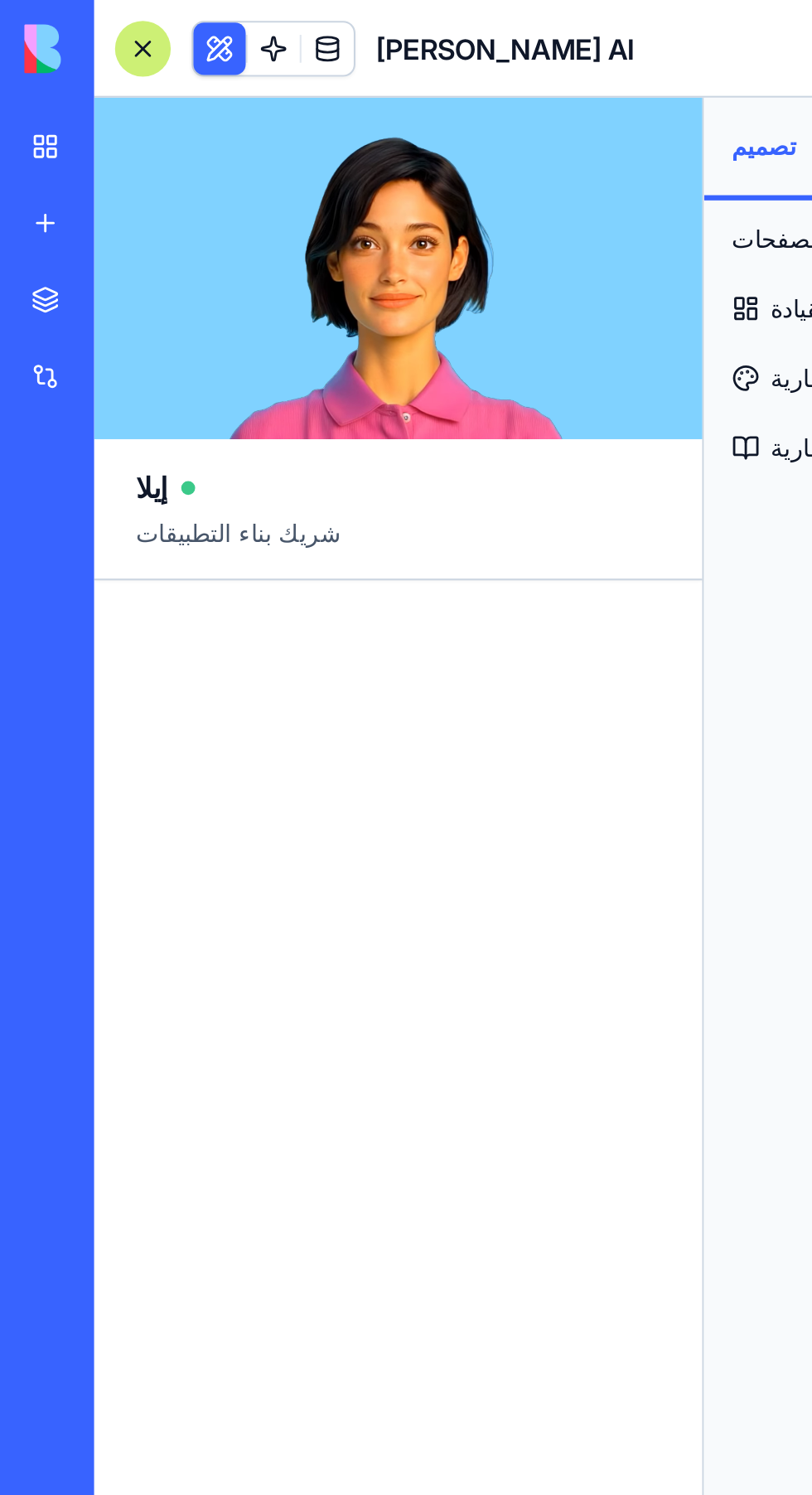
click at [135, 14] on link at bounding box center [130, 23] width 25 height 25
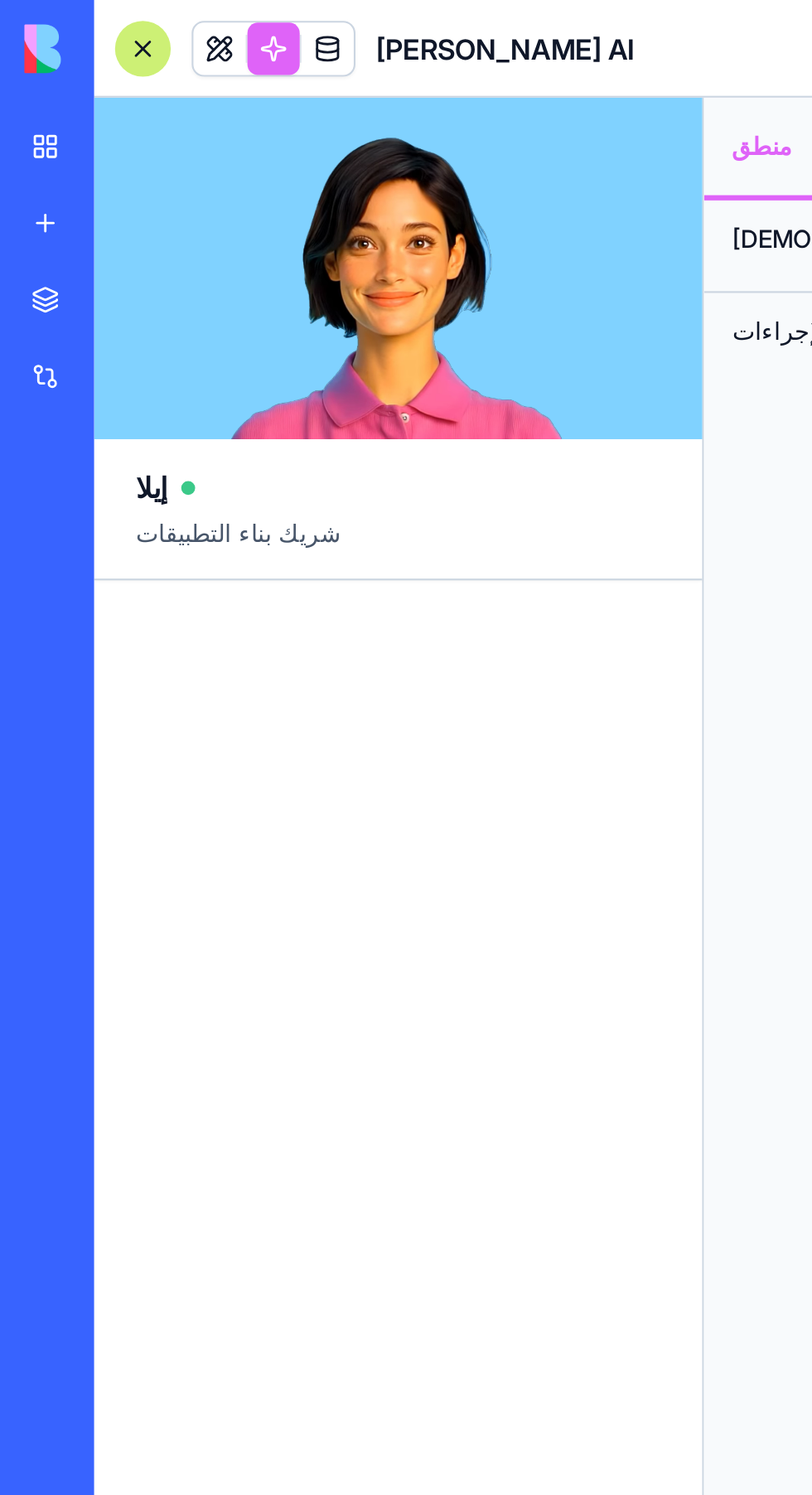
click at [108, 13] on link at bounding box center [104, 23] width 25 height 25
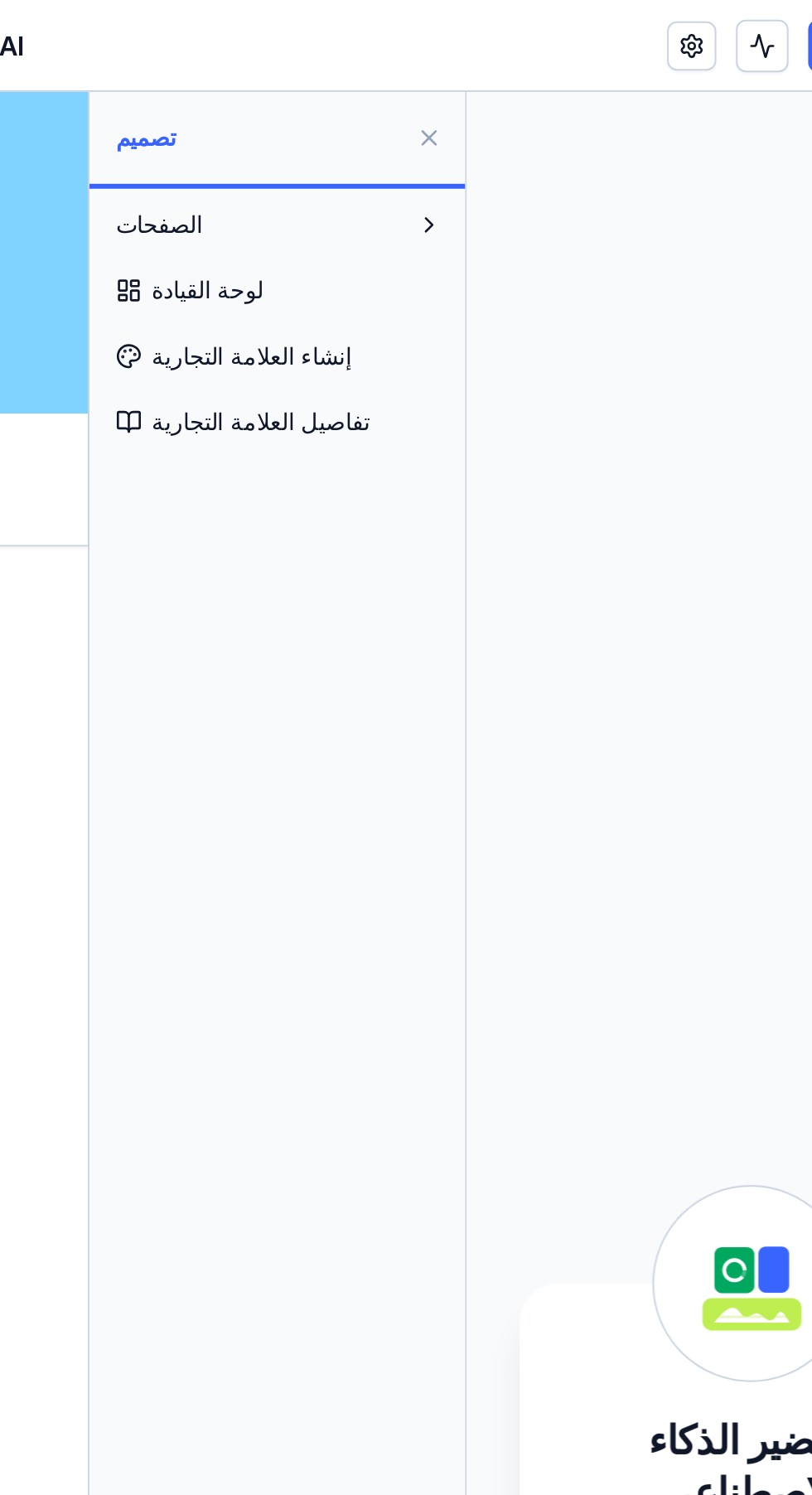
click at [513, 65] on button at bounding box center [505, 69] width 26 height 26
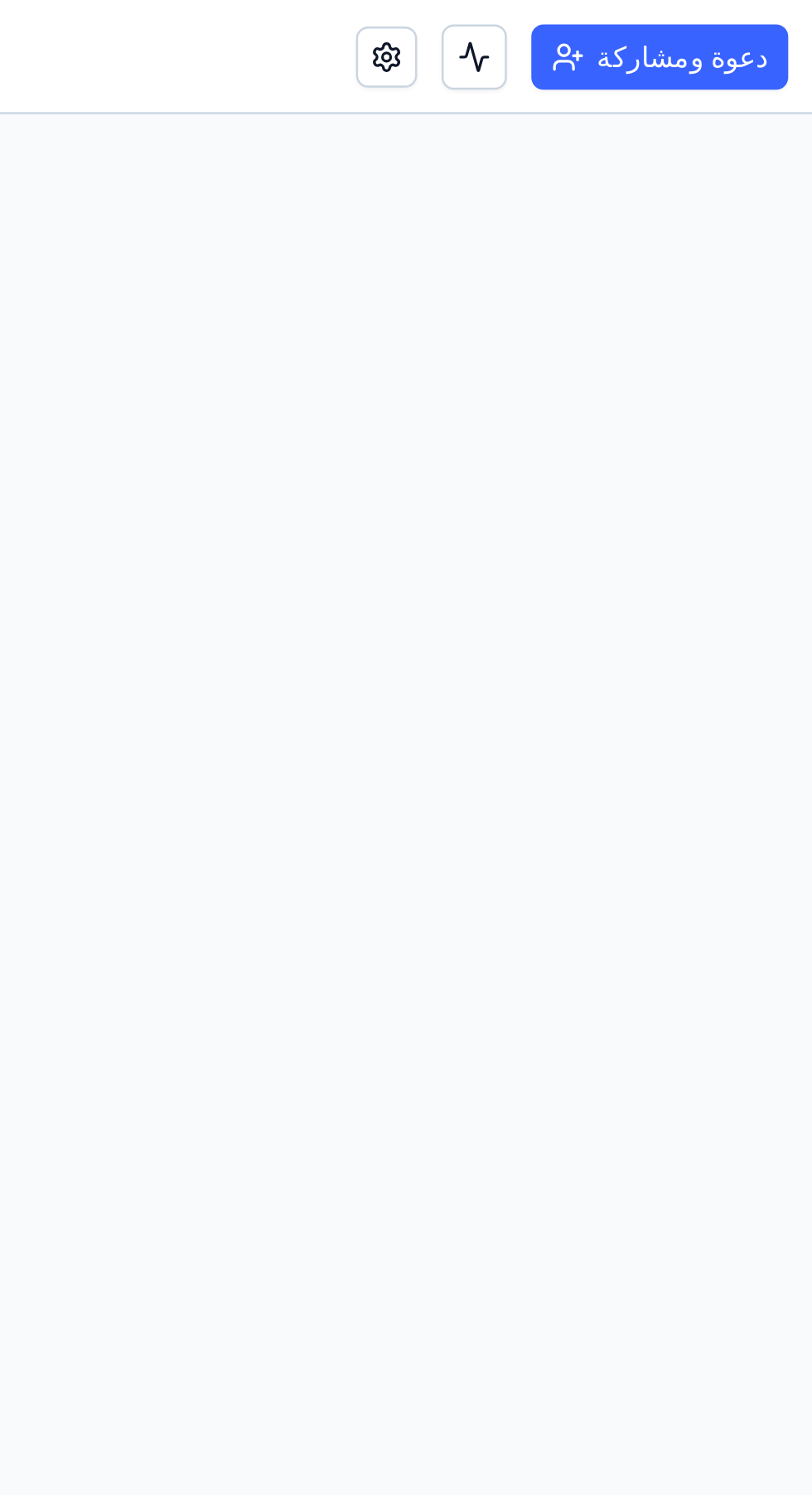
click at [687, 14] on button at bounding box center [674, 22] width 26 height 26
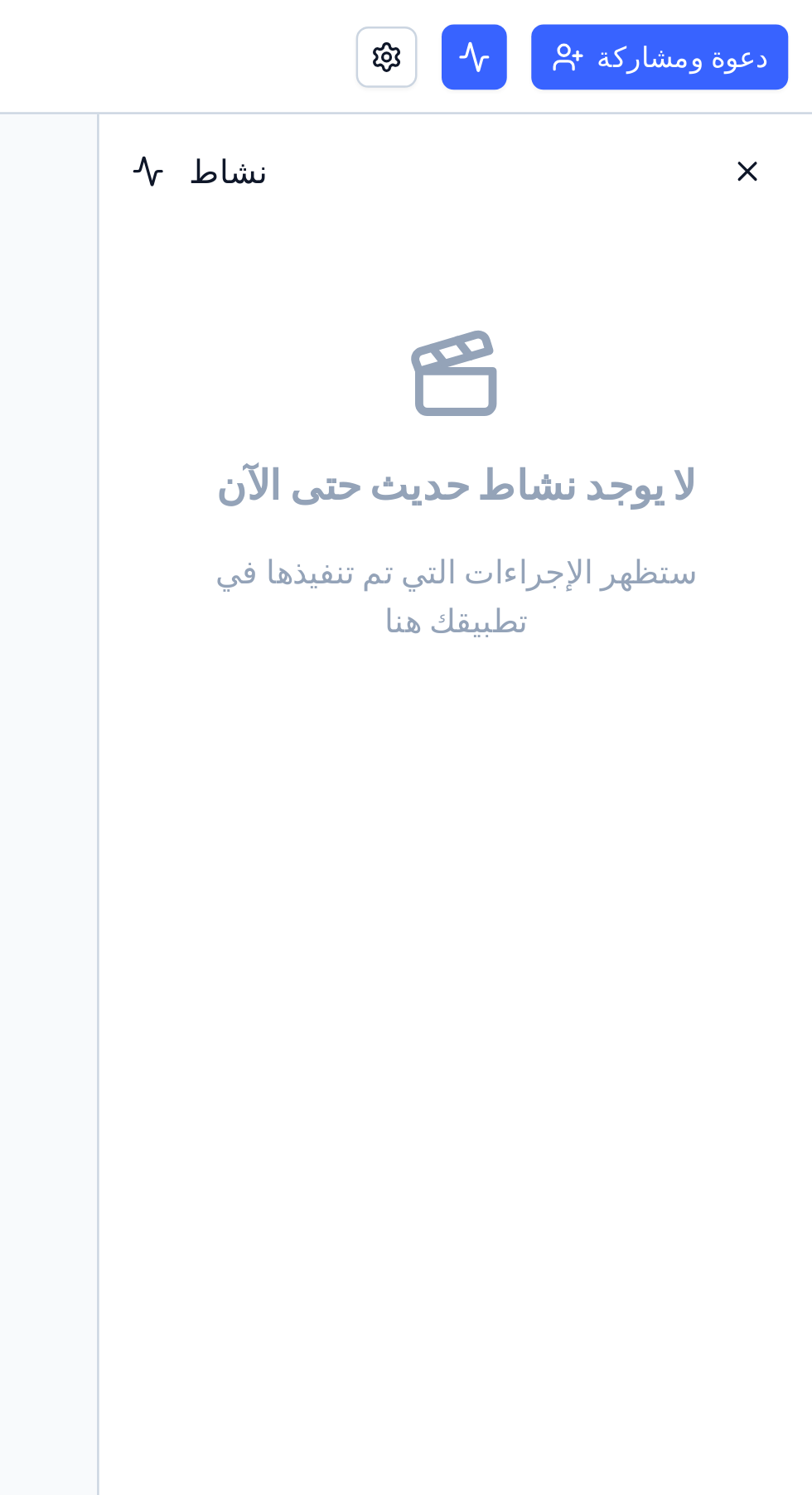
click at [791, 75] on button at bounding box center [785, 69] width 26 height 26
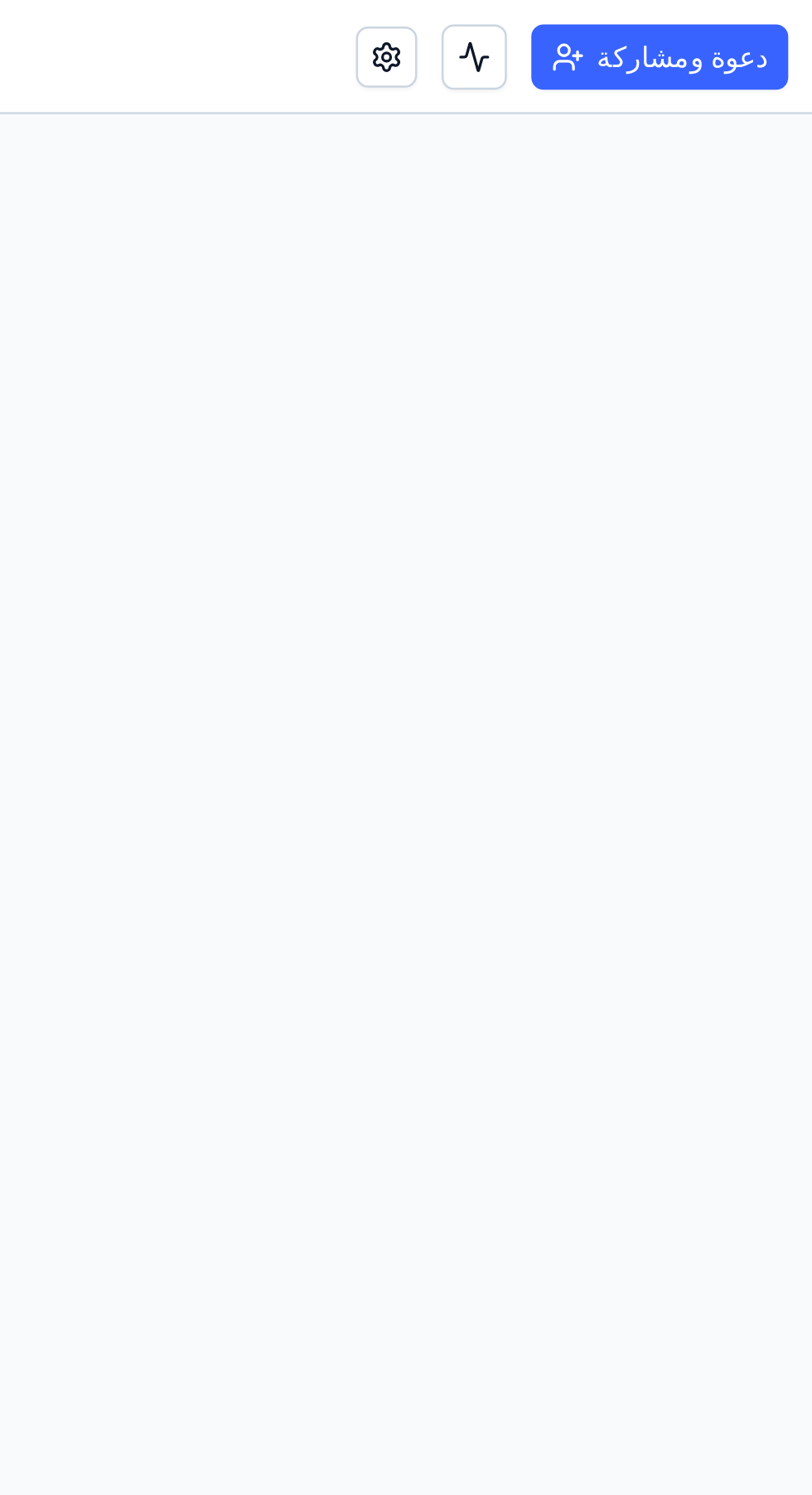
click at [650, 21] on link at bounding box center [639, 23] width 25 height 25
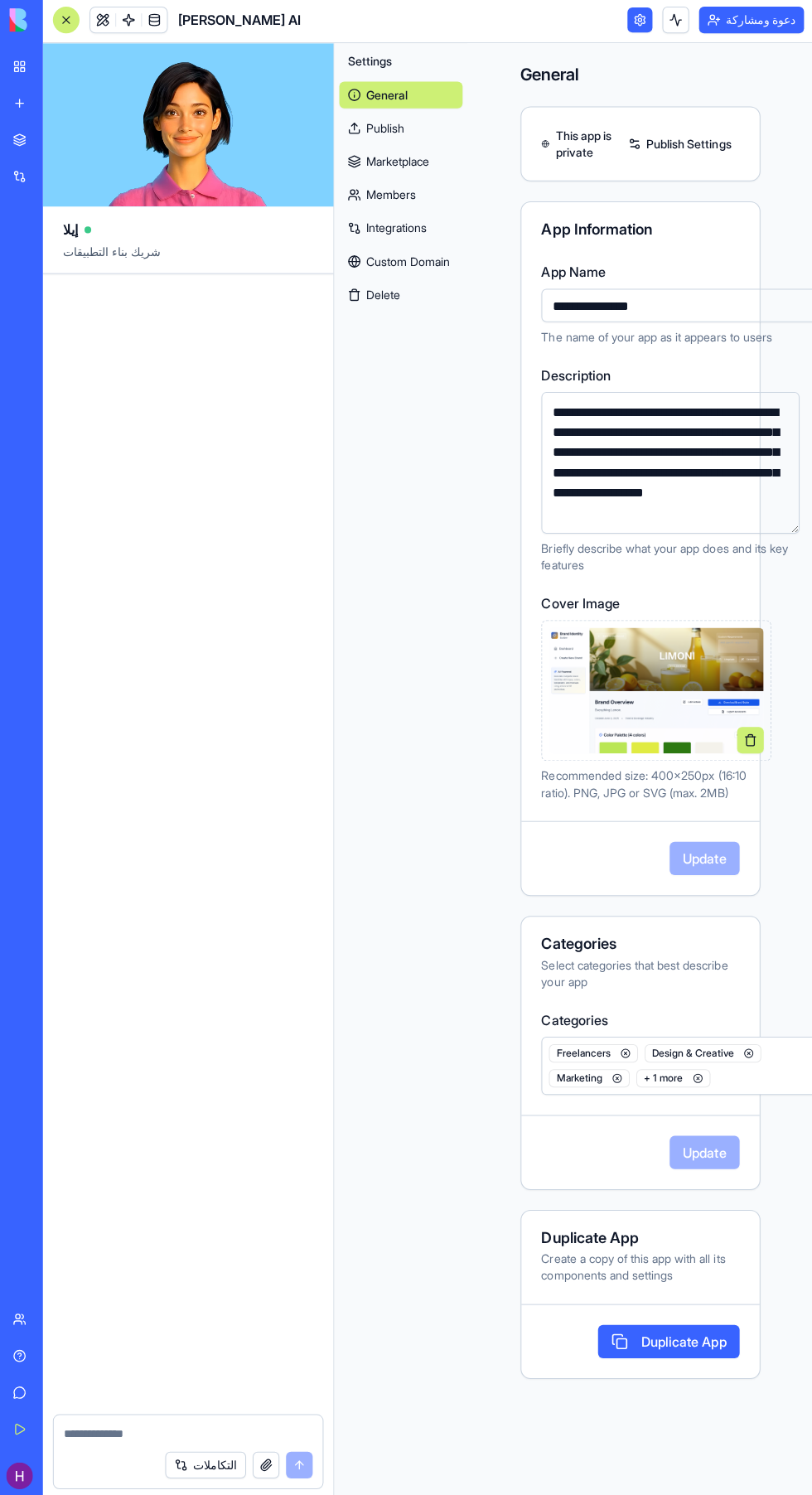
scroll to position [0, 17]
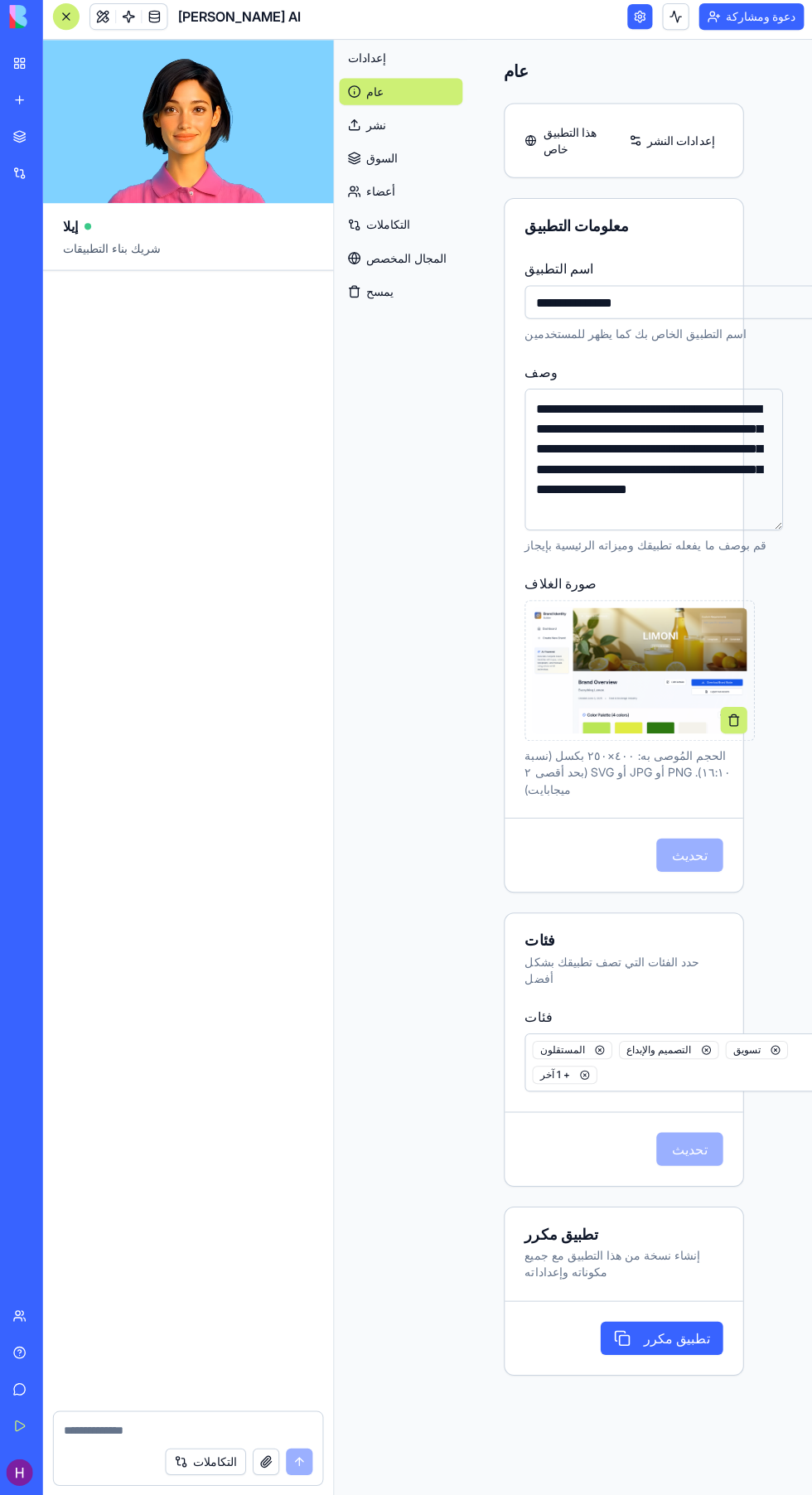
click at [394, 131] on link "نشر" at bounding box center [401, 131] width 123 height 26
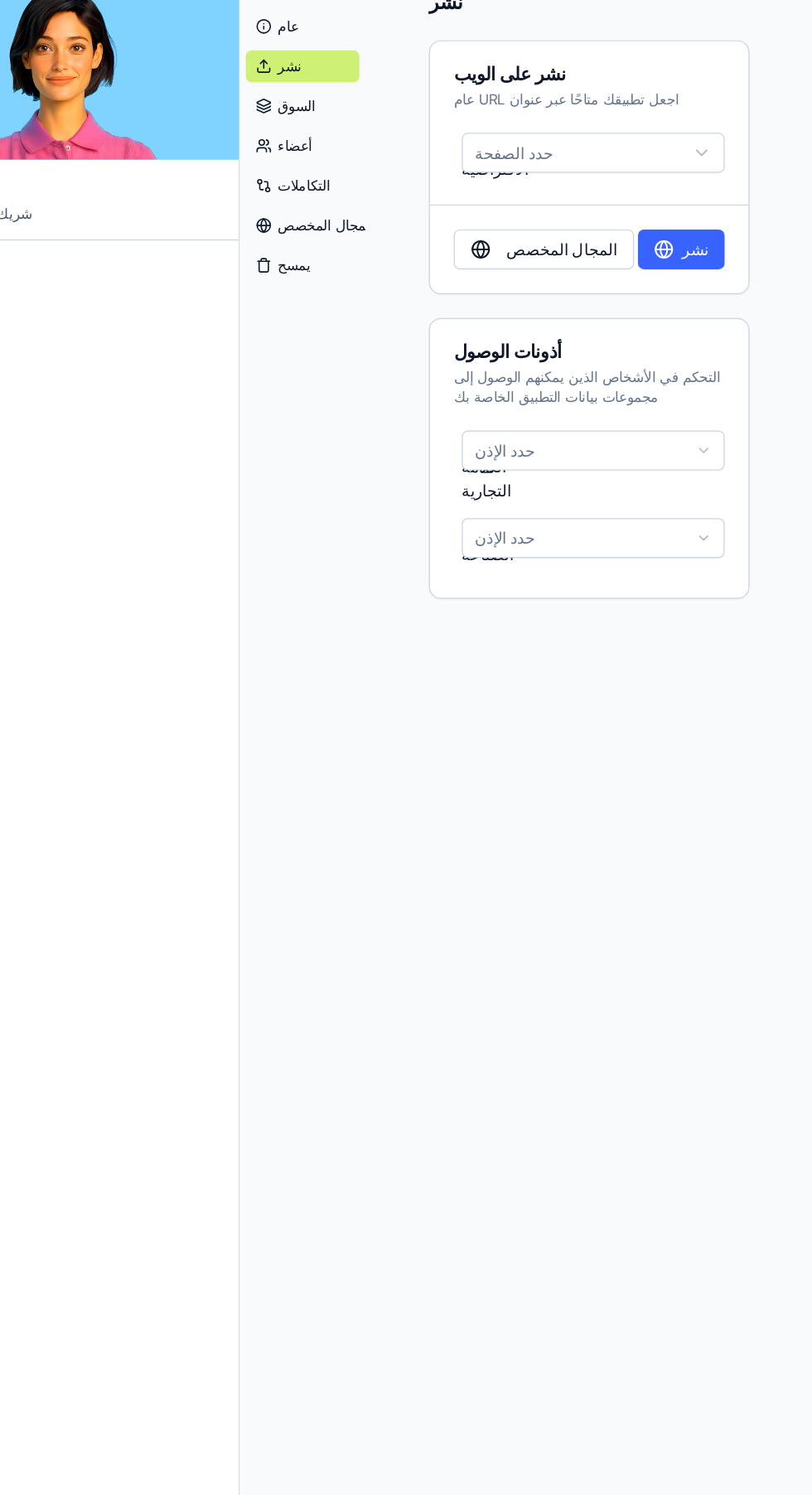
click at [719, 282] on font "نشر" at bounding box center [714, 283] width 22 height 17
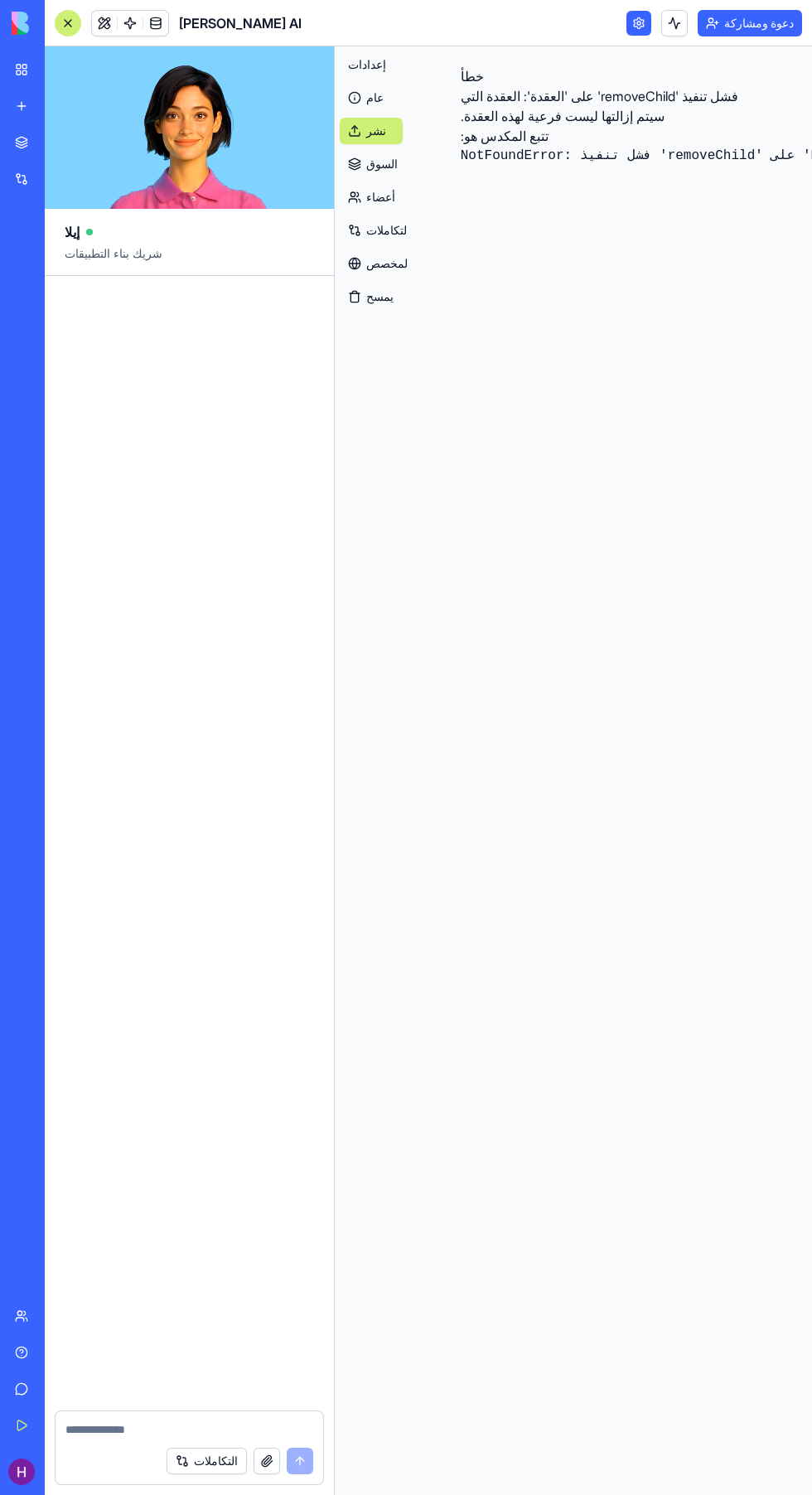
click at [394, 88] on link "عام" at bounding box center [371, 97] width 63 height 26
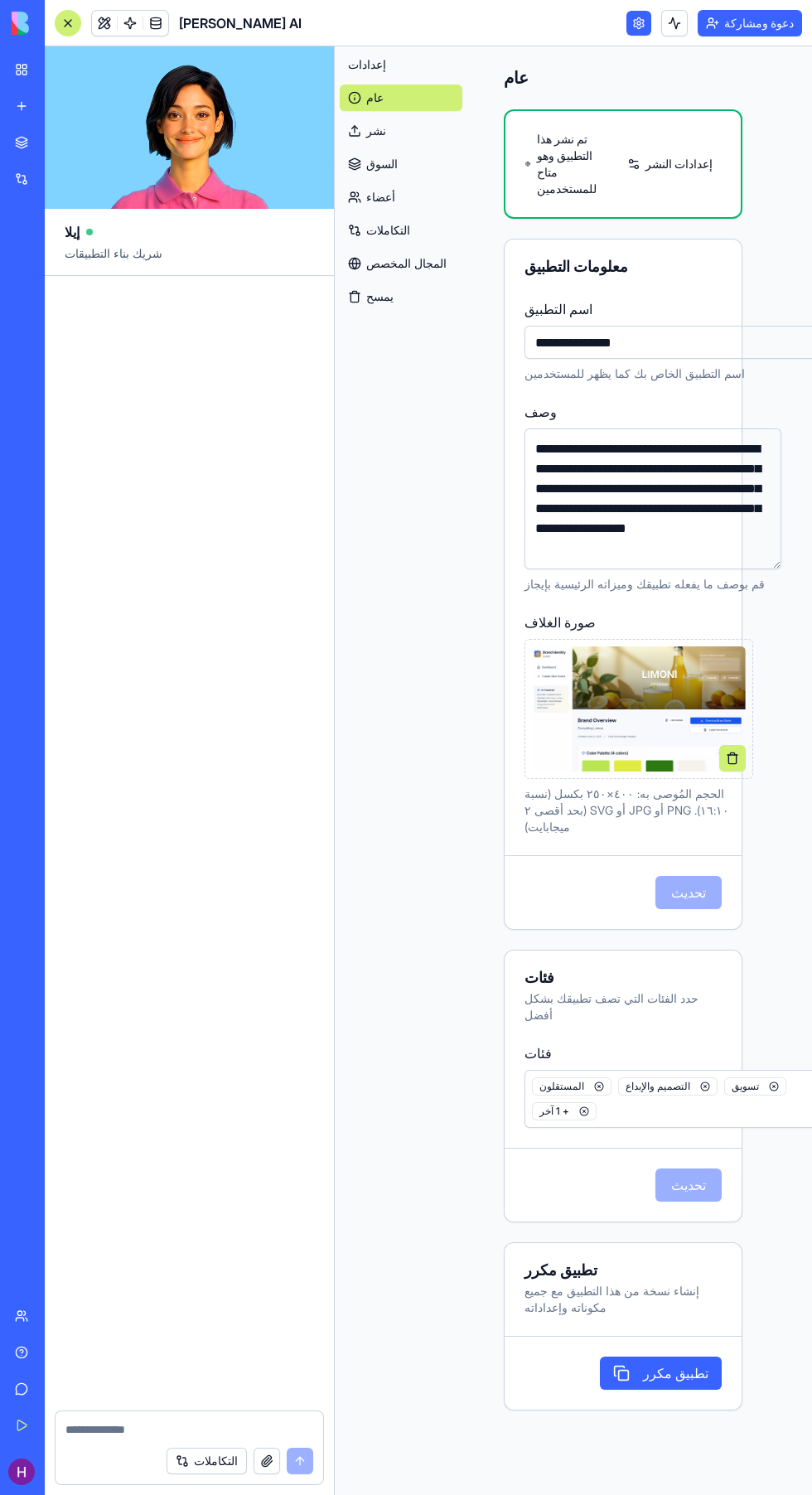
click at [45, 69] on video at bounding box center [189, 128] width 289 height 163
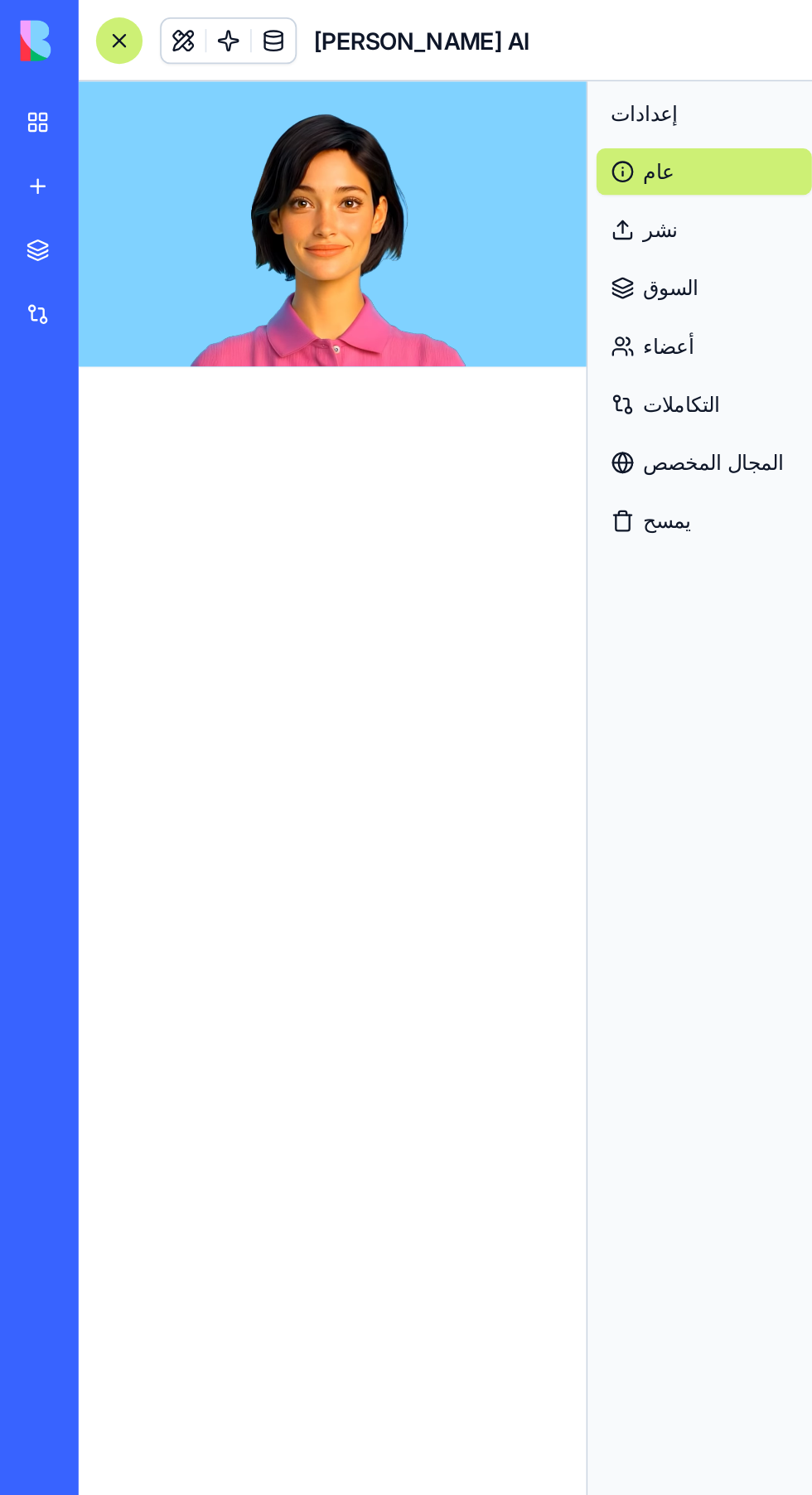
click at [30, 56] on link "مساحة العمل الخاصة بي" at bounding box center [38, 69] width 66 height 33
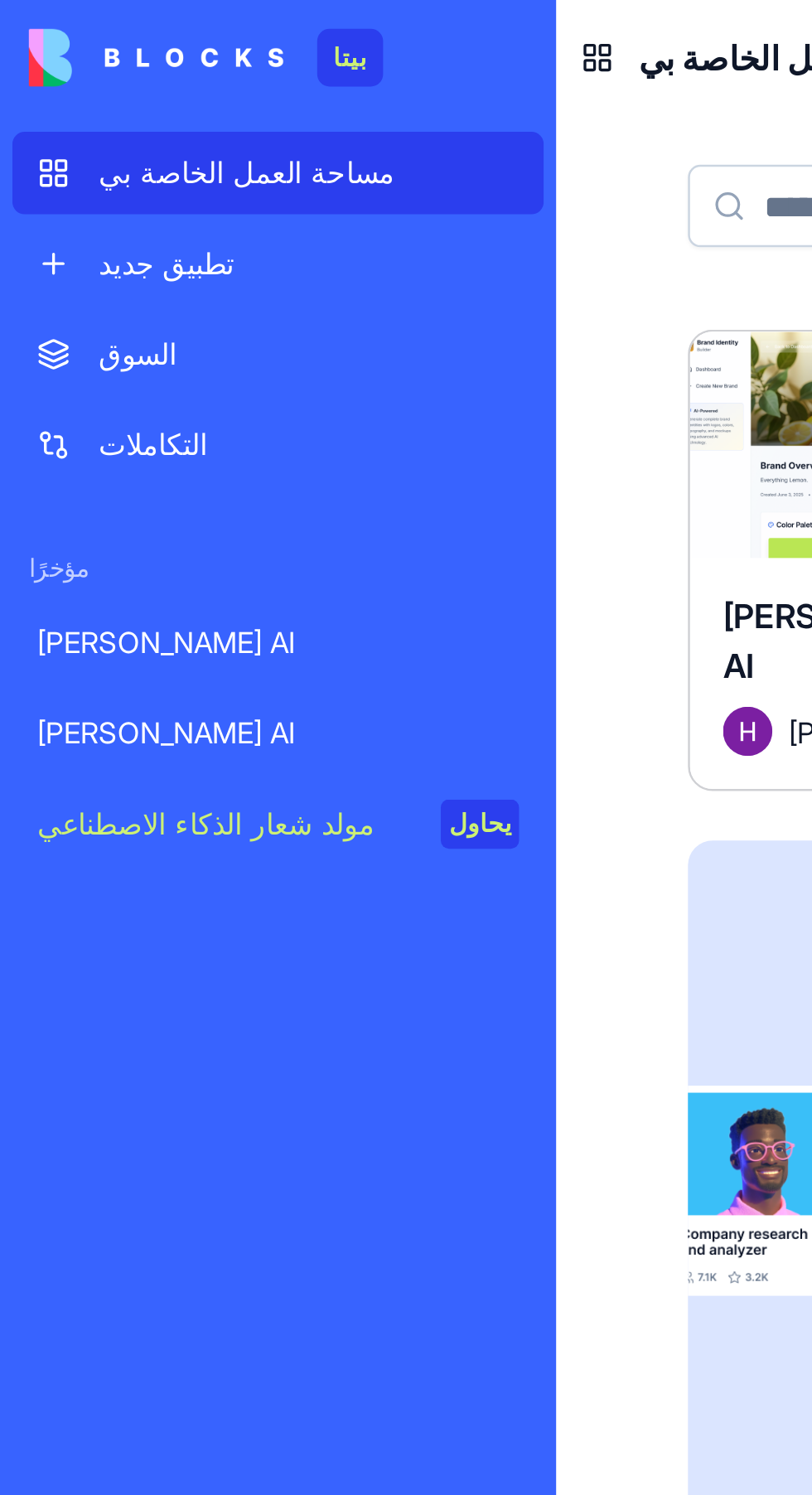
click at [69, 254] on font "[PERSON_NAME] AI" at bounding box center [66, 258] width 103 height 14
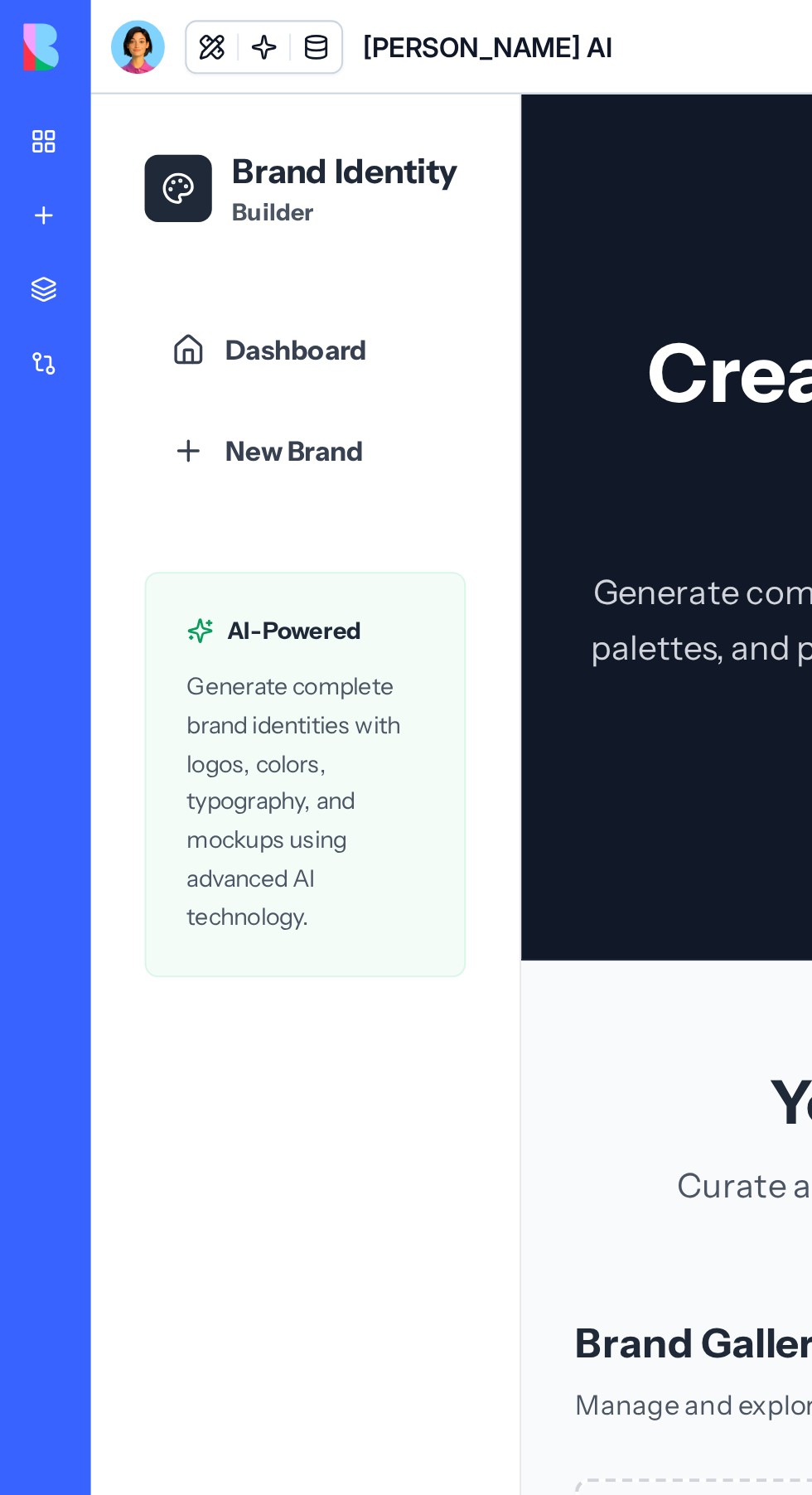
click at [25, 147] on link "السوق" at bounding box center [38, 142] width 66 height 33
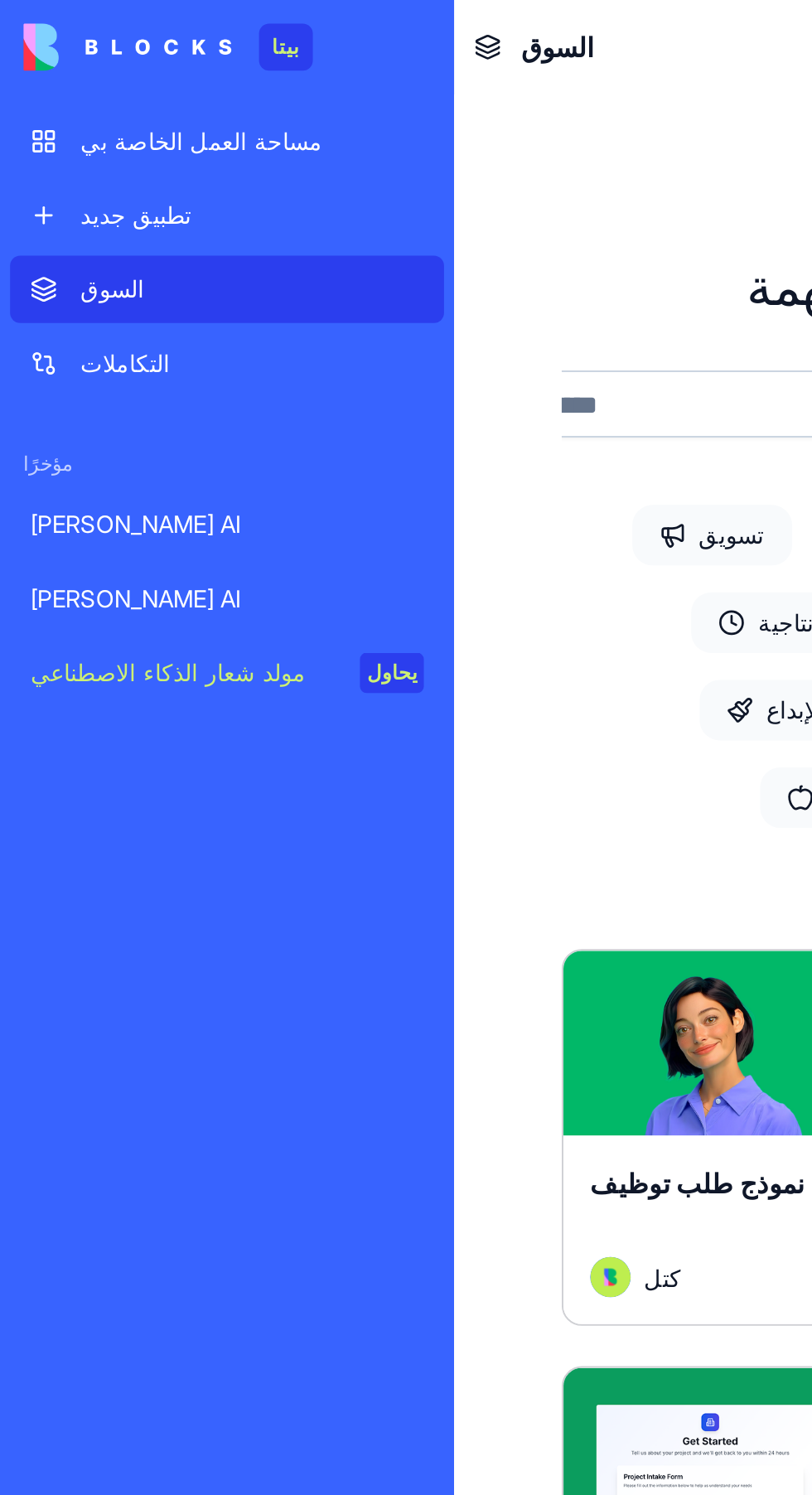
click at [126, 75] on font "مساحة العمل الخاصة بي" at bounding box center [99, 69] width 120 height 14
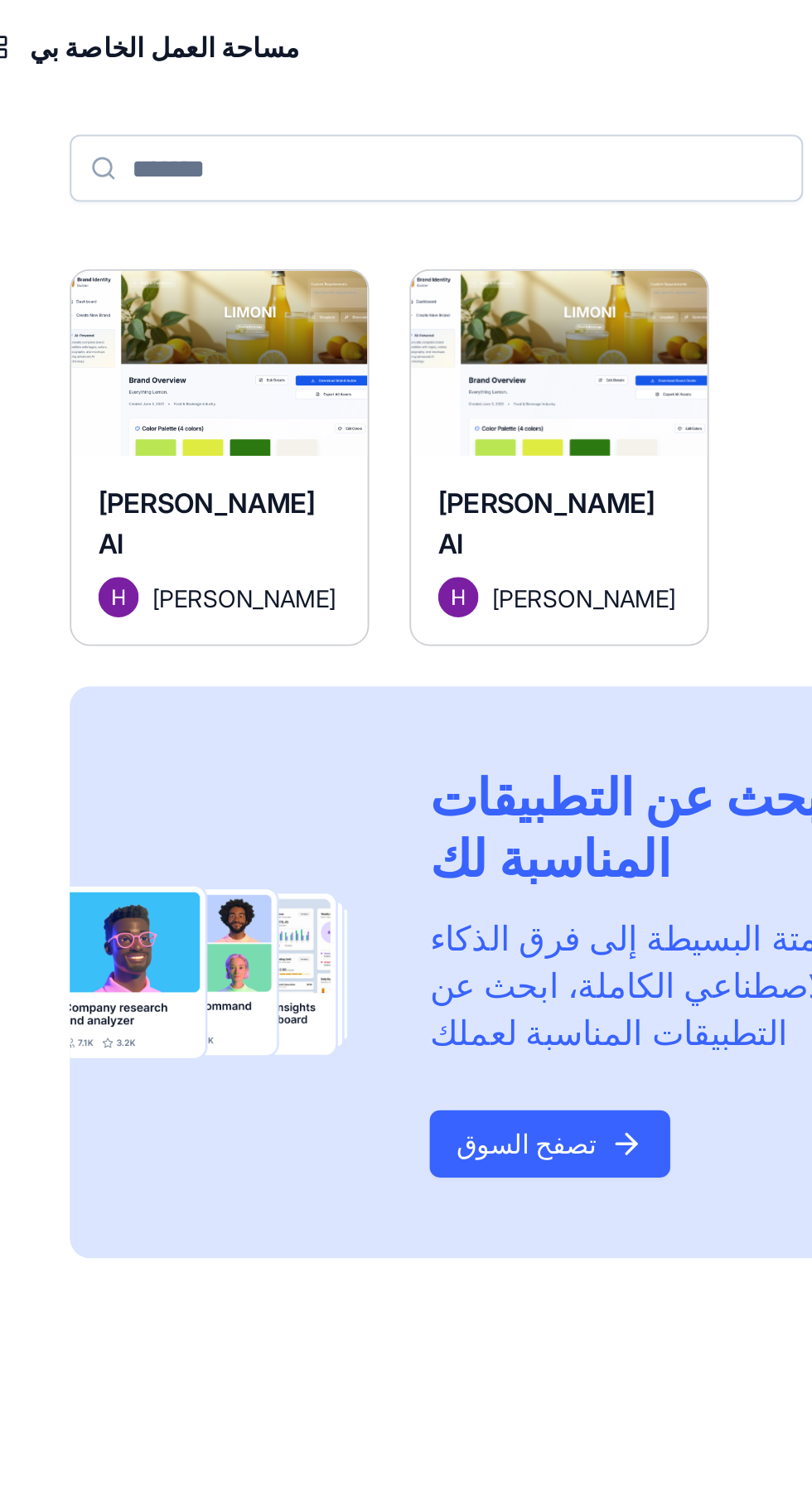
click at [552, 277] on div "[PERSON_NAME] AI" at bounding box center [518, 261] width 120 height 47
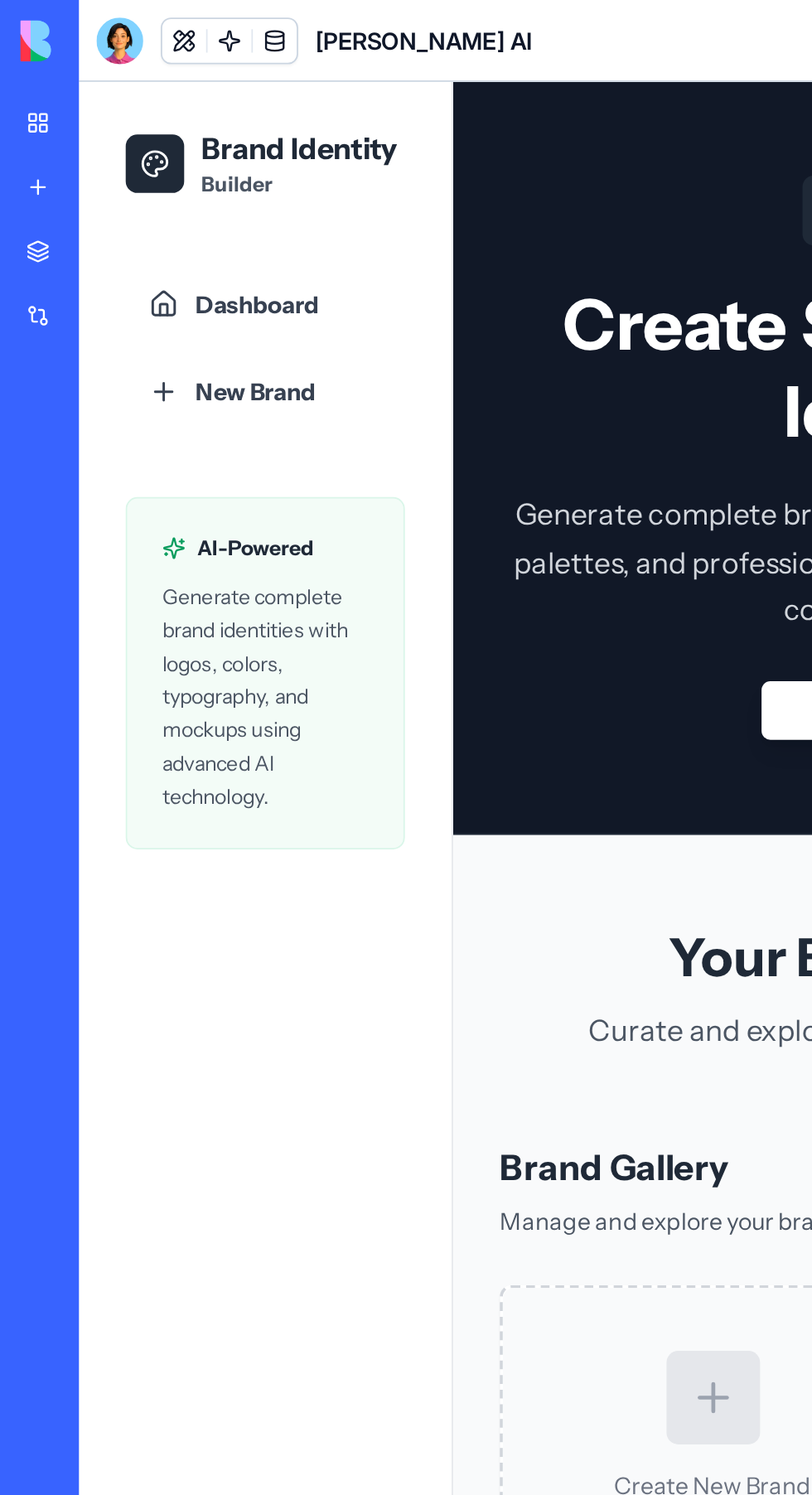
click at [103, 14] on button at bounding box center [104, 23] width 25 height 25
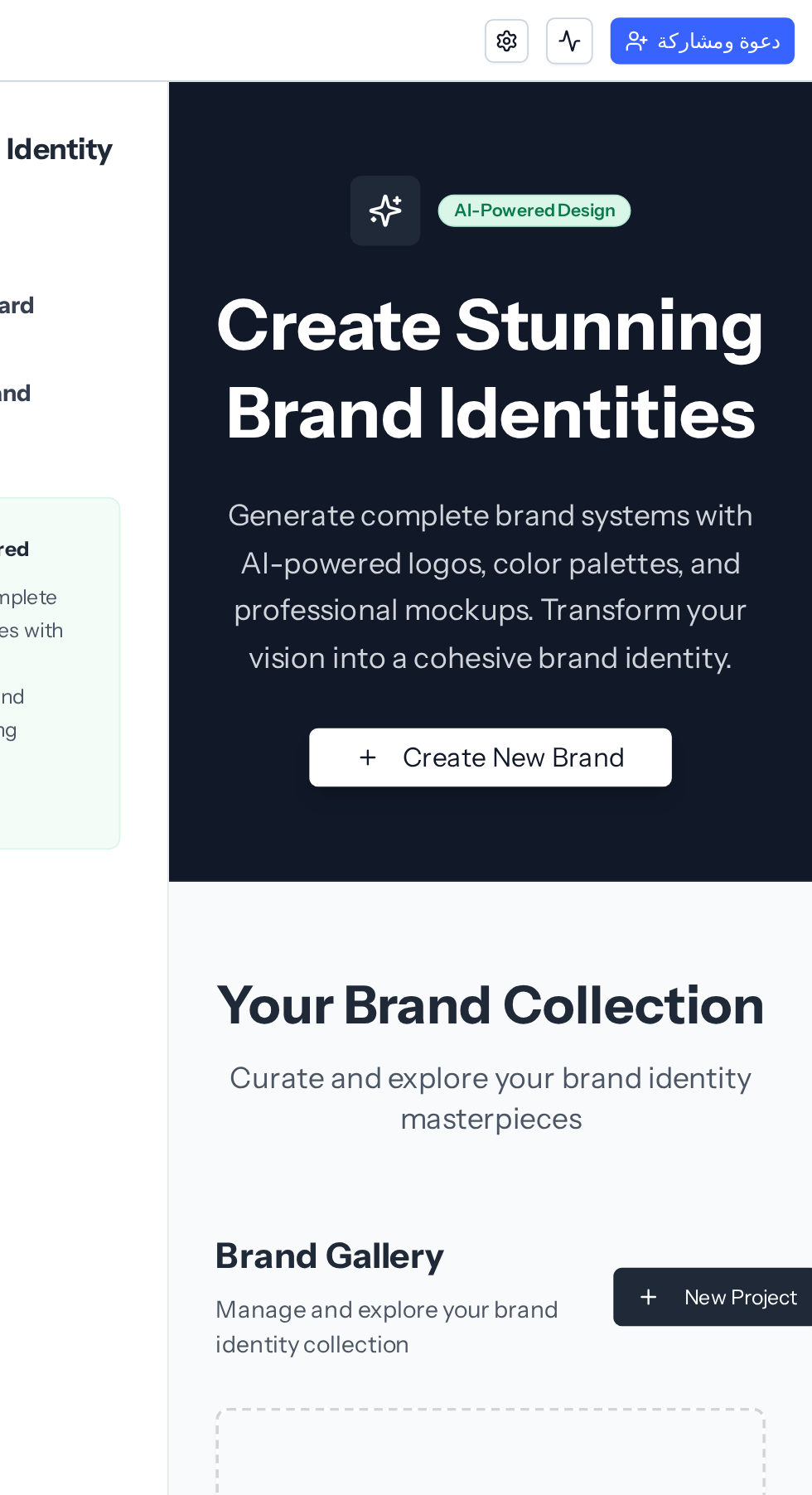
click at [648, 15] on link at bounding box center [639, 23] width 25 height 25
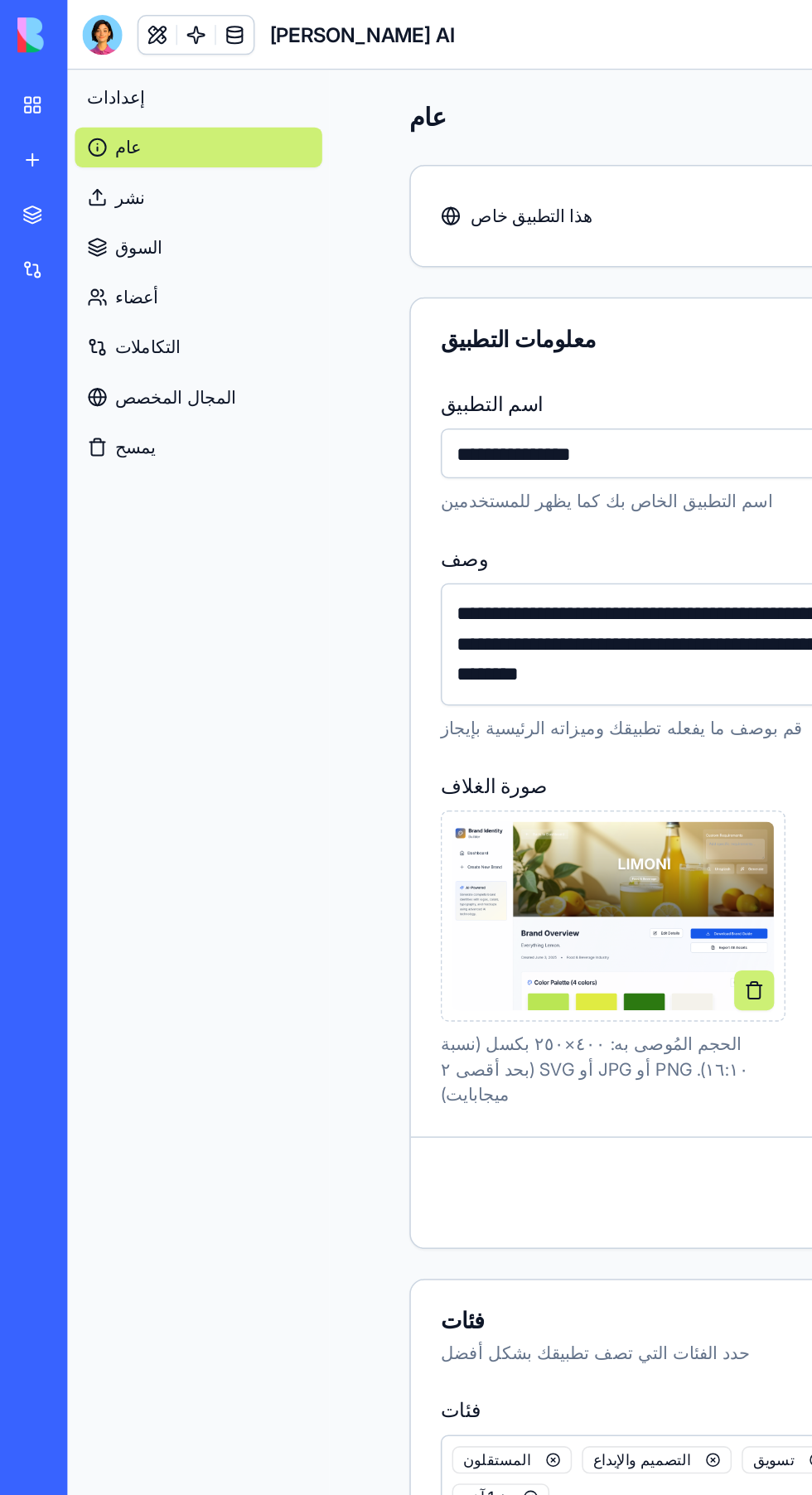
click at [31, 133] on link "السوق" at bounding box center [38, 142] width 66 height 33
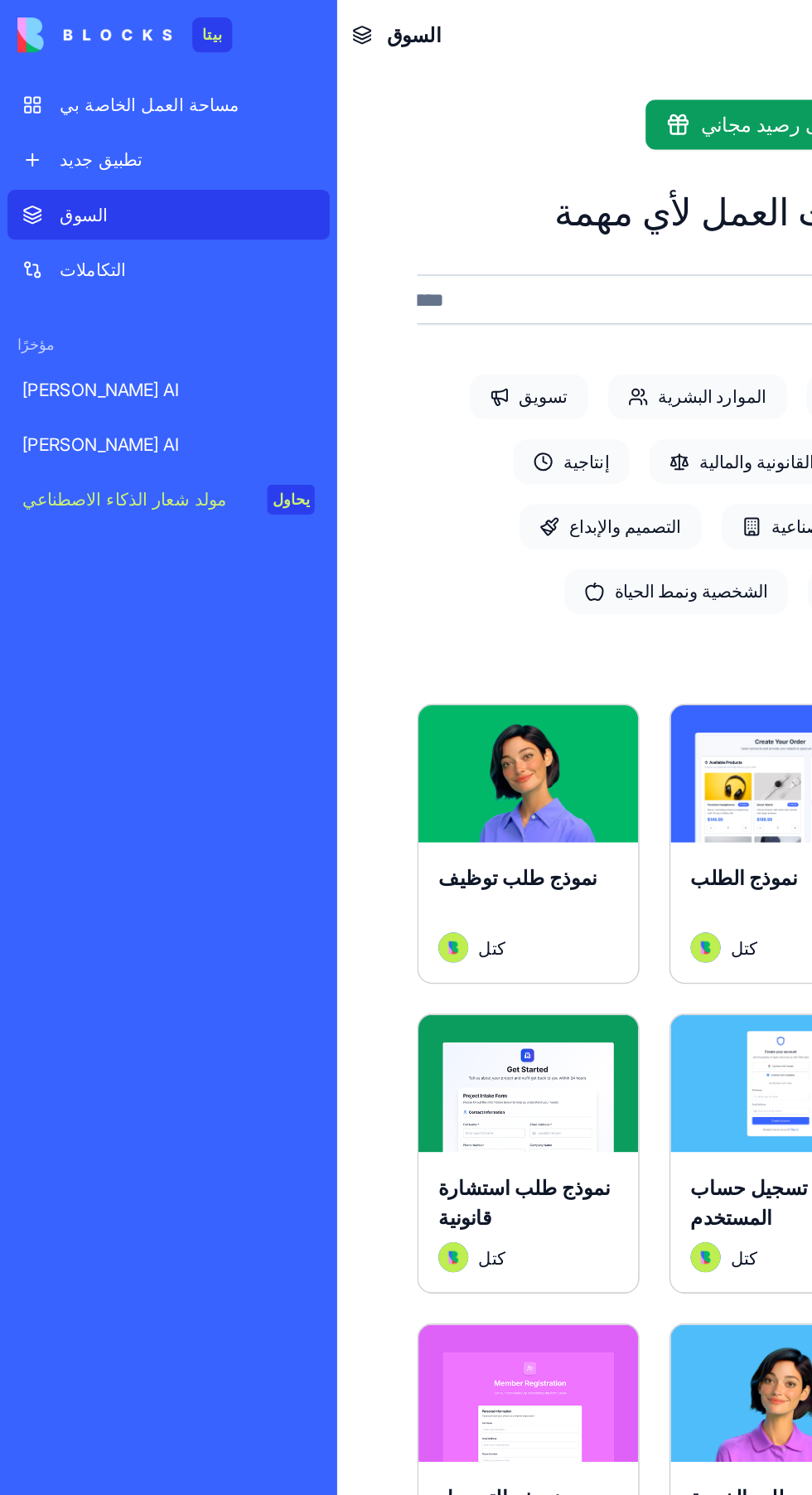
click at [136, 70] on font "مساحة العمل الخاصة بي" at bounding box center [99, 69] width 120 height 14
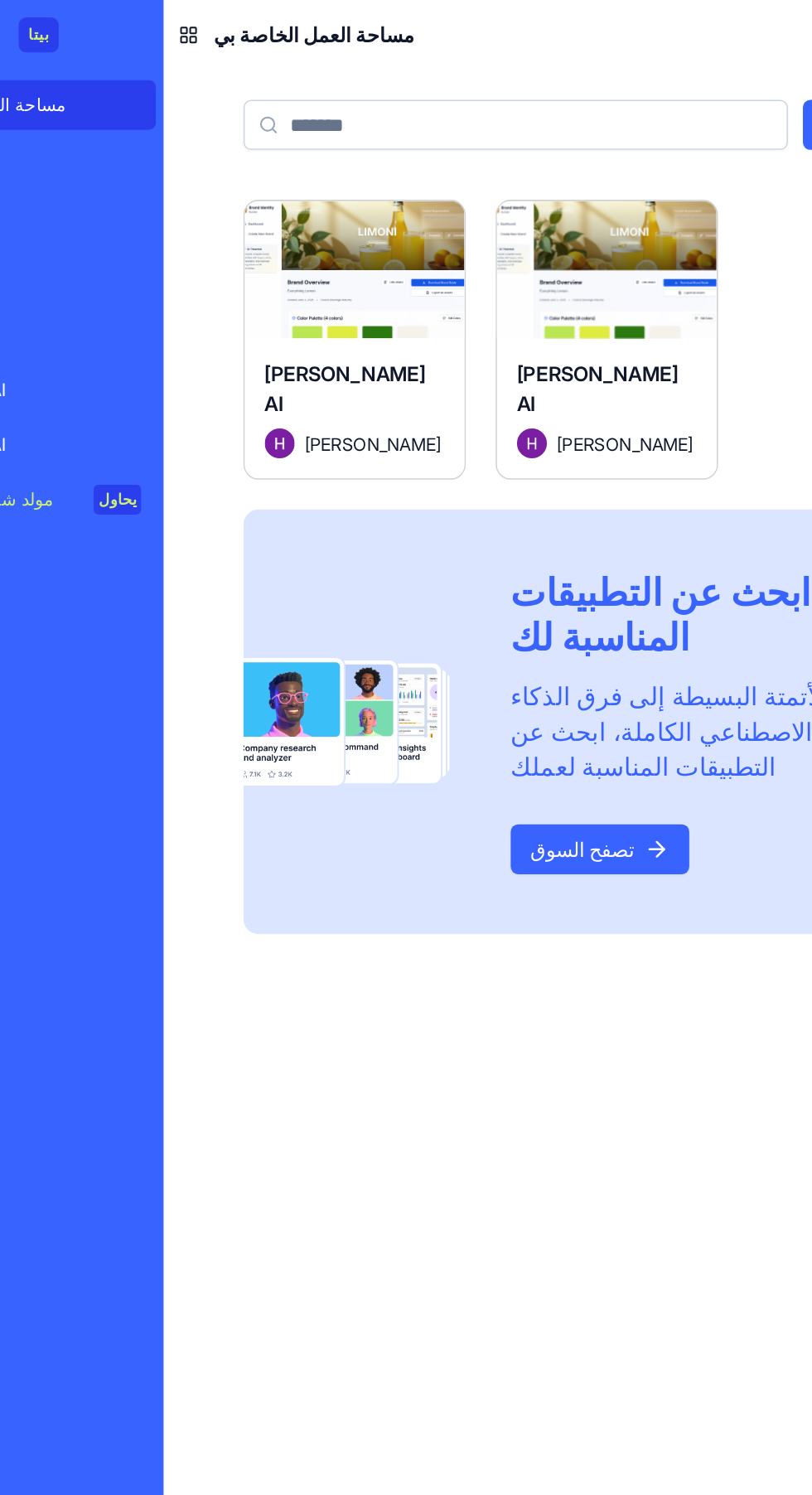
click at [364, 231] on div "سيبير براند AI حسن أحمد" at bounding box center [351, 271] width 146 height 93
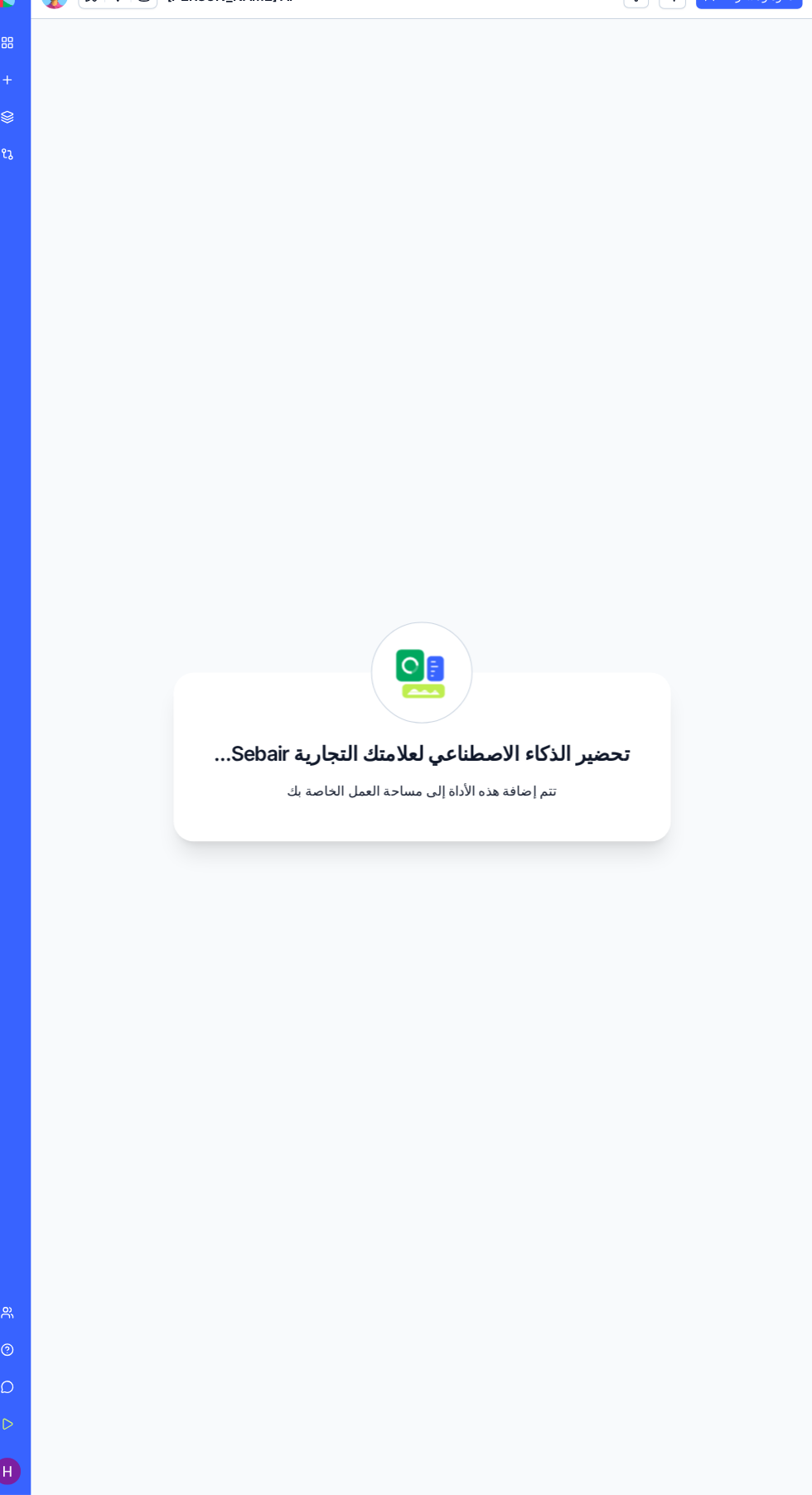
click at [437, 667] on icon at bounding box center [428, 688] width 97 height 97
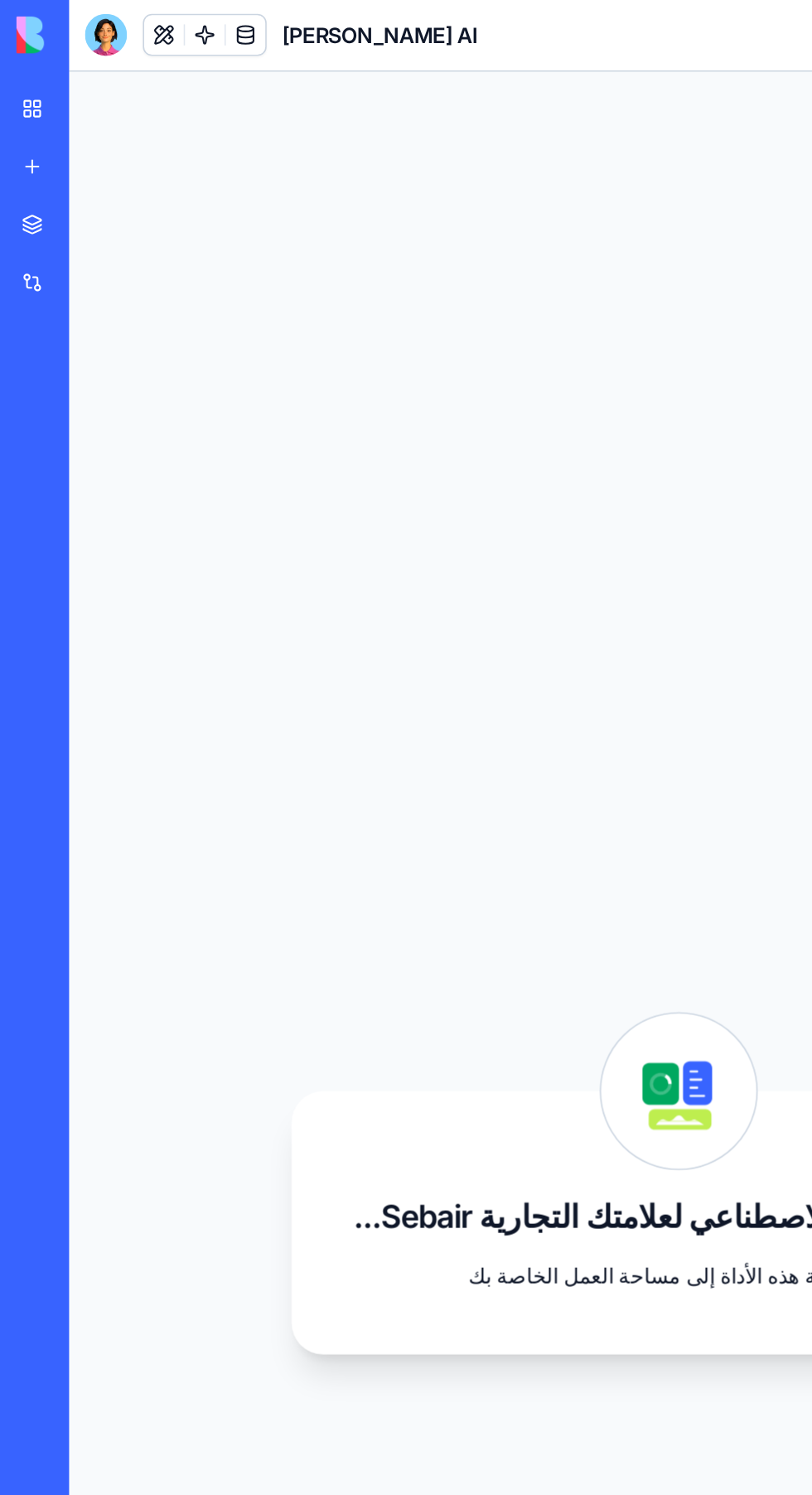
click at [130, 17] on link at bounding box center [130, 23] width 25 height 25
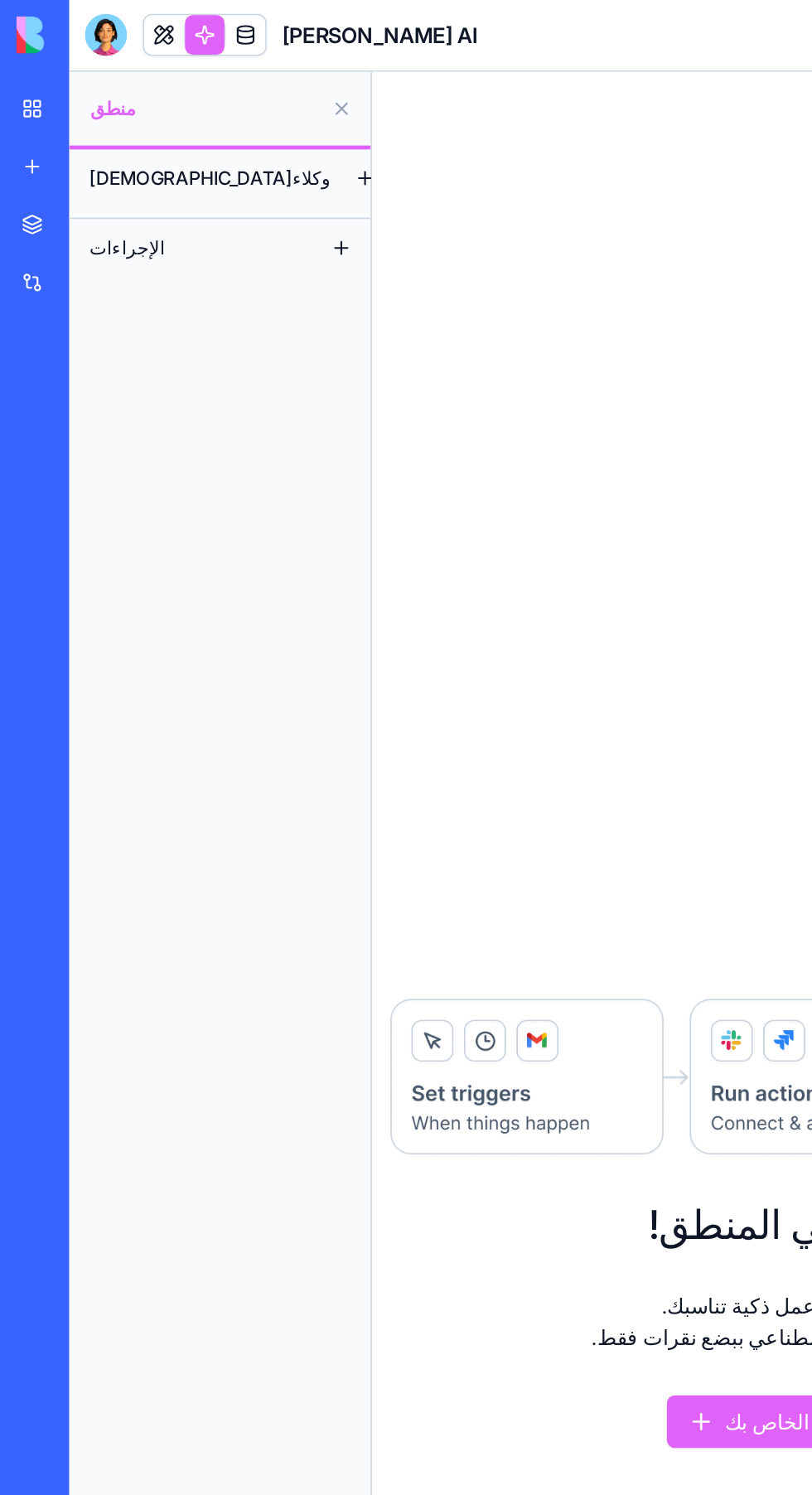
click at [101, 16] on link at bounding box center [104, 23] width 25 height 25
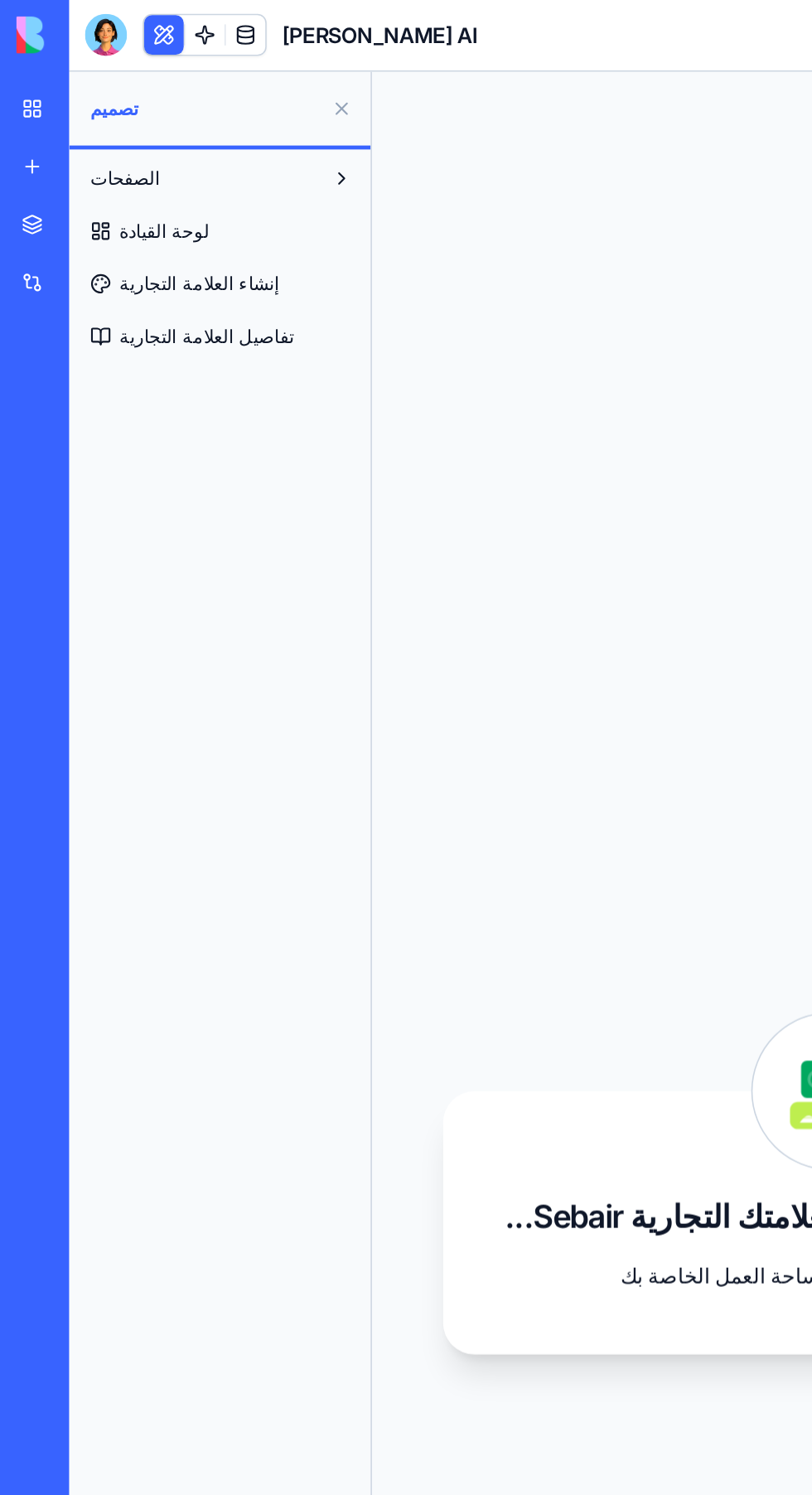
click at [219, 60] on button at bounding box center [215, 69] width 26 height 26
